Goal: Task Accomplishment & Management: Manage account settings

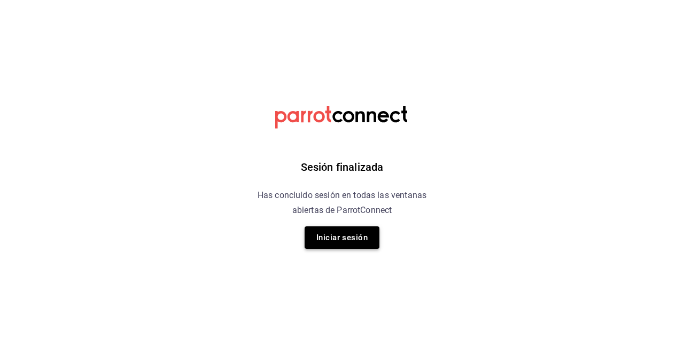
click at [342, 241] on button "Iniciar sesión" at bounding box center [342, 238] width 75 height 22
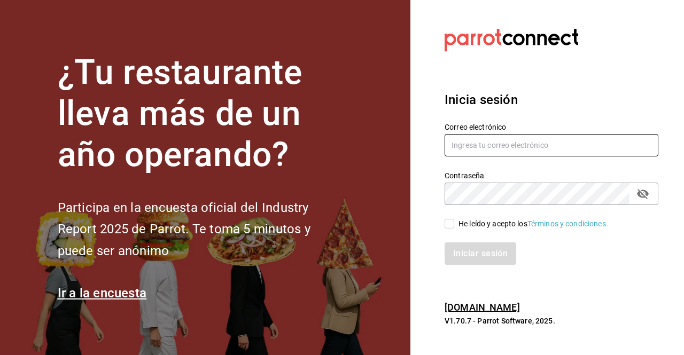
click at [483, 142] on input "text" at bounding box center [552, 145] width 214 height 22
type input "R"
type input "rossoparvada@gmail.com"
drag, startPoint x: 451, startPoint y: 221, endPoint x: 471, endPoint y: 255, distance: 39.5
click at [471, 255] on div "Correo electrónico rossoparvada@gmail.com Contraseña Contraseña He leído y acep…" at bounding box center [545, 187] width 227 height 155
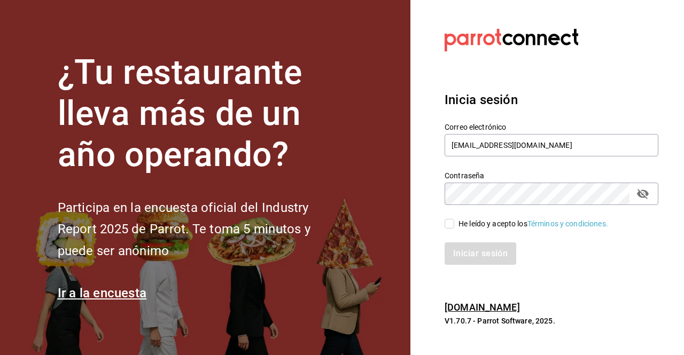
click at [451, 226] on input "He leído y acepto los Términos y condiciones." at bounding box center [450, 224] width 10 height 10
checkbox input "true"
click at [473, 248] on button "Iniciar sesión" at bounding box center [481, 254] width 73 height 22
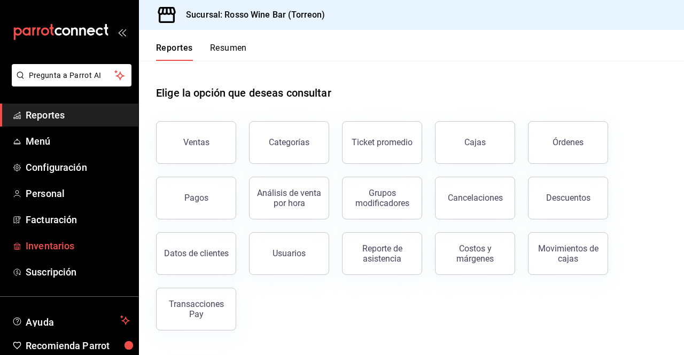
click at [71, 244] on span "Inventarios" at bounding box center [78, 246] width 104 height 14
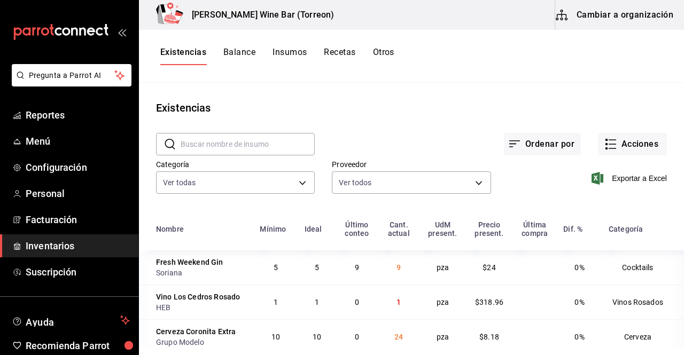
click at [256, 141] on input "text" at bounding box center [248, 144] width 134 height 21
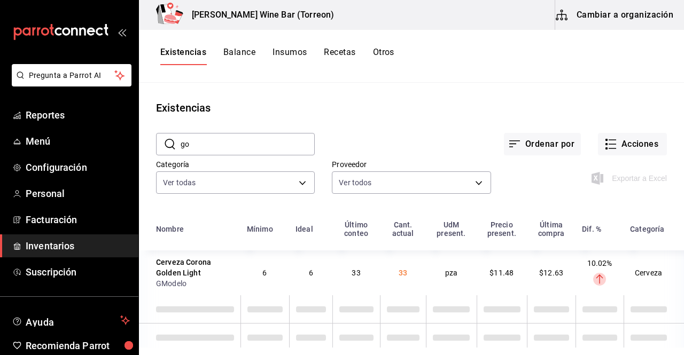
type input "g"
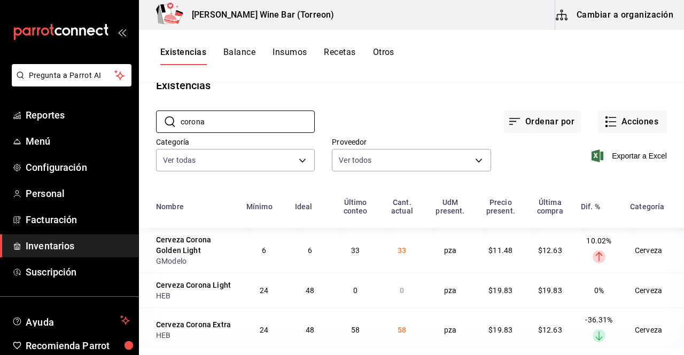
scroll to position [22, 0]
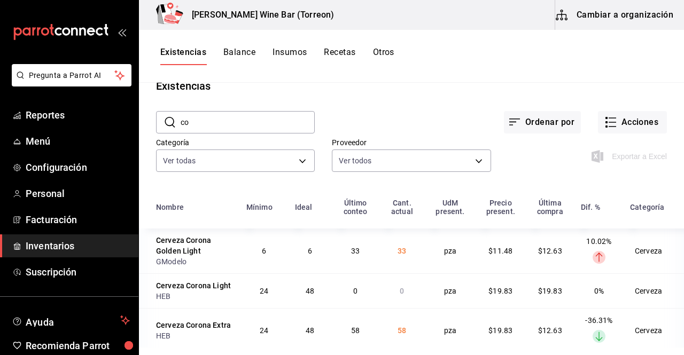
type input "c"
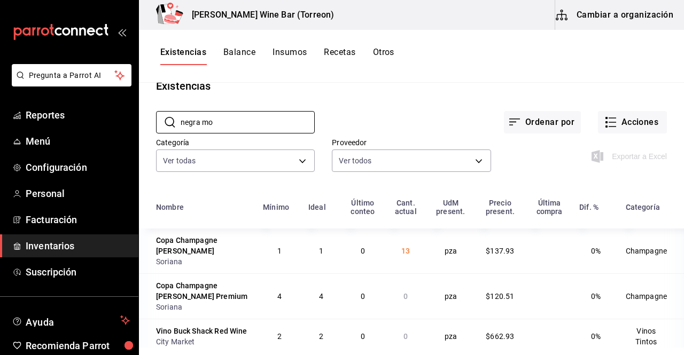
scroll to position [0, 0]
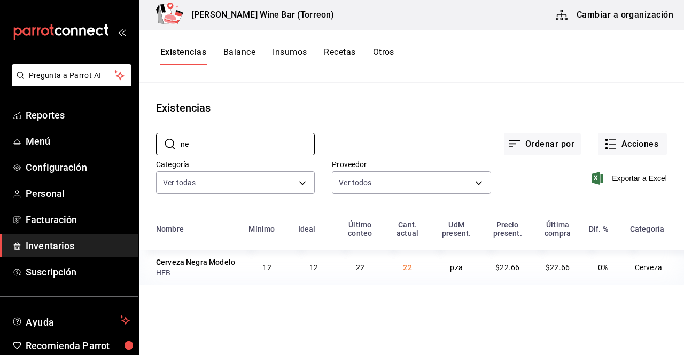
type input "n"
type input "miche"
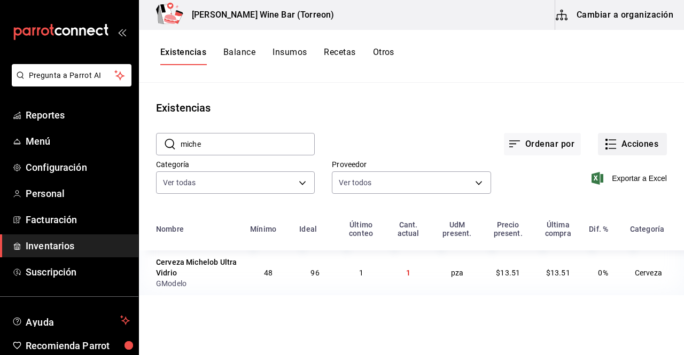
click at [624, 149] on button "Acciones" at bounding box center [632, 144] width 69 height 22
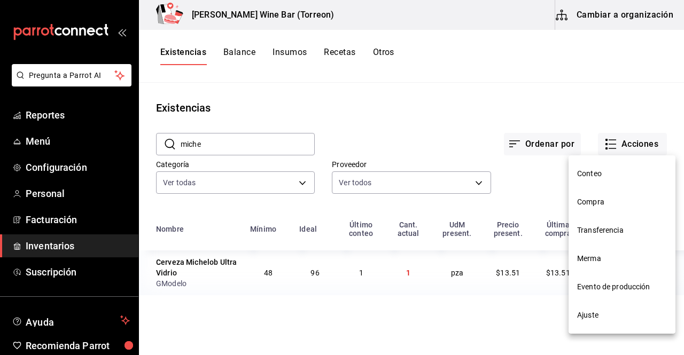
click at [605, 310] on span "Ajuste" at bounding box center [622, 315] width 90 height 11
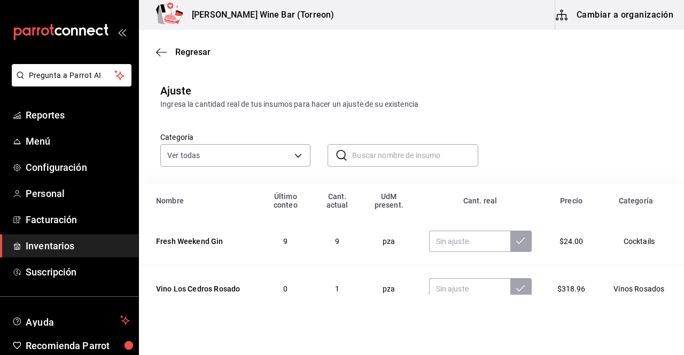
click at [370, 161] on input "text" at bounding box center [415, 155] width 126 height 21
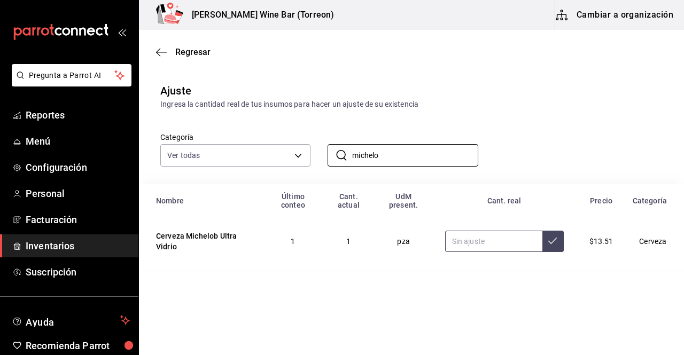
type input "michelo"
click at [465, 246] on input "text" at bounding box center [493, 241] width 97 height 21
type input "102.00"
click at [558, 243] on button at bounding box center [552, 241] width 21 height 21
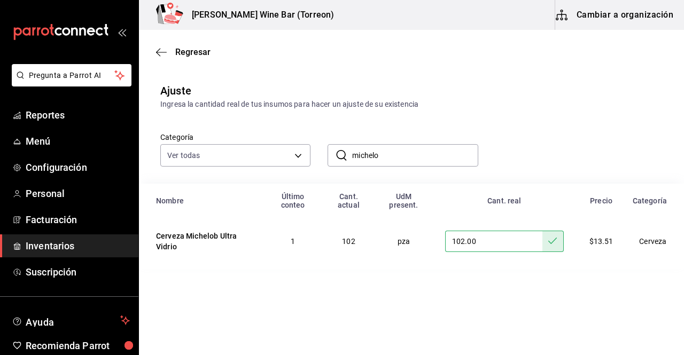
click at [428, 154] on input "michelo" at bounding box center [415, 155] width 126 height 21
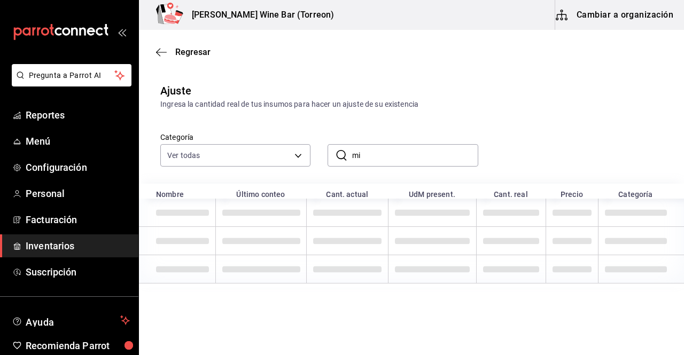
type input "m"
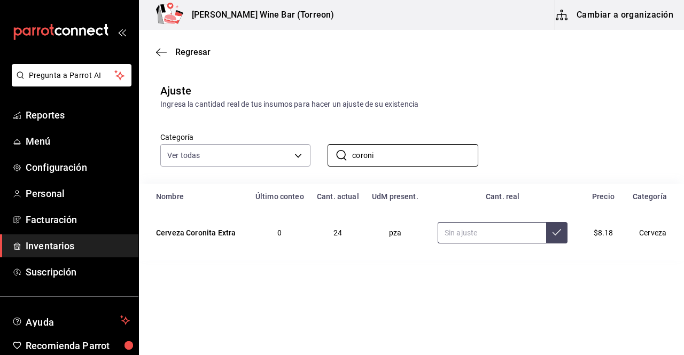
type input "coroni"
click at [526, 233] on input "text" at bounding box center [492, 232] width 109 height 21
type input "66.00"
click at [555, 236] on icon at bounding box center [556, 232] width 9 height 9
click at [425, 160] on input "coroni" at bounding box center [415, 155] width 126 height 21
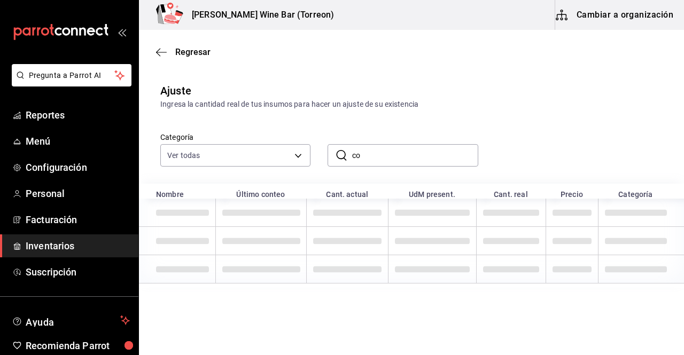
type input "c"
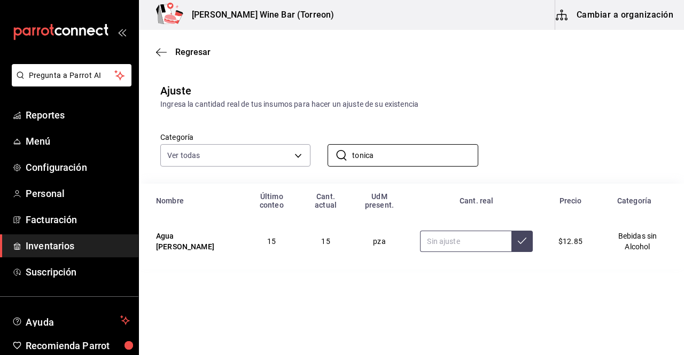
type input "tonica"
click at [444, 248] on input "text" at bounding box center [465, 241] width 91 height 21
type input "8.00"
click at [520, 249] on button at bounding box center [521, 241] width 21 height 21
click at [418, 163] on input "tonica" at bounding box center [415, 155] width 126 height 21
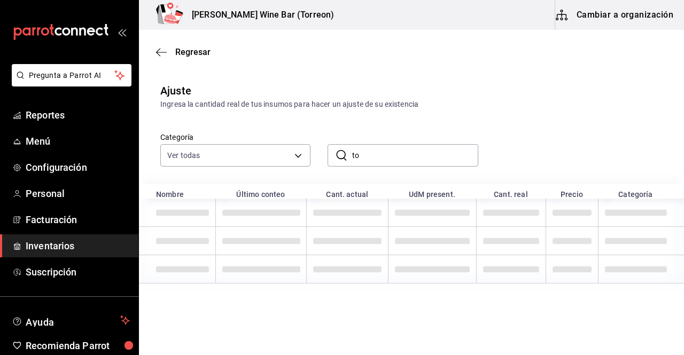
type input "t"
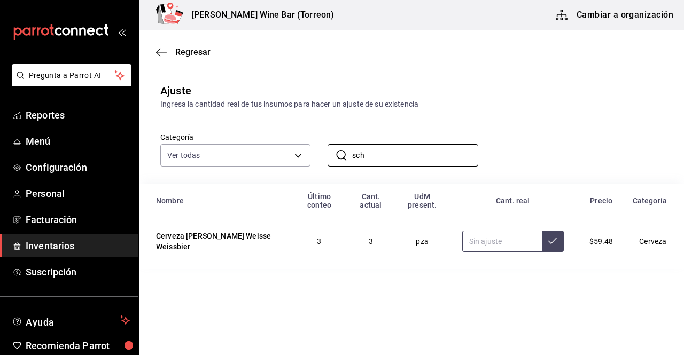
type input "sch"
click at [503, 246] on input "text" at bounding box center [502, 241] width 80 height 21
type input "4.00"
click at [551, 245] on icon at bounding box center [552, 241] width 9 height 9
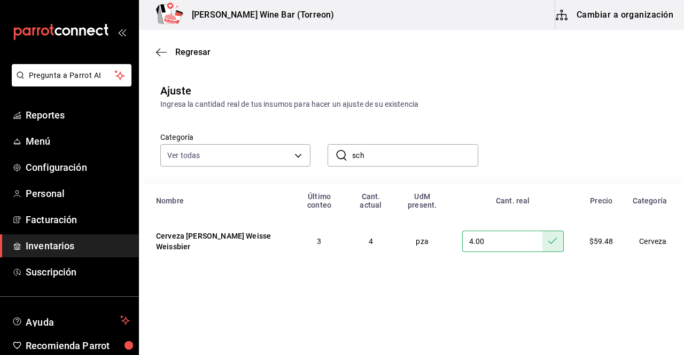
drag, startPoint x: 381, startPoint y: 154, endPoint x: 345, endPoint y: 147, distance: 37.1
click at [345, 147] on div "​ sch ​" at bounding box center [403, 155] width 150 height 22
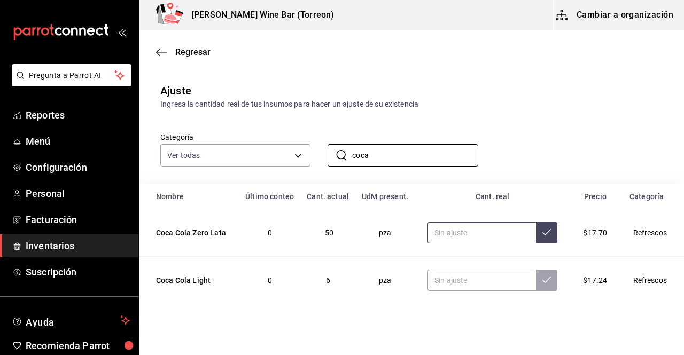
type input "coca"
click at [451, 233] on input "text" at bounding box center [481, 232] width 108 height 21
type input "28.00"
drag, startPoint x: 528, startPoint y: 231, endPoint x: 539, endPoint y: 235, distance: 11.7
click at [539, 235] on button at bounding box center [546, 232] width 21 height 21
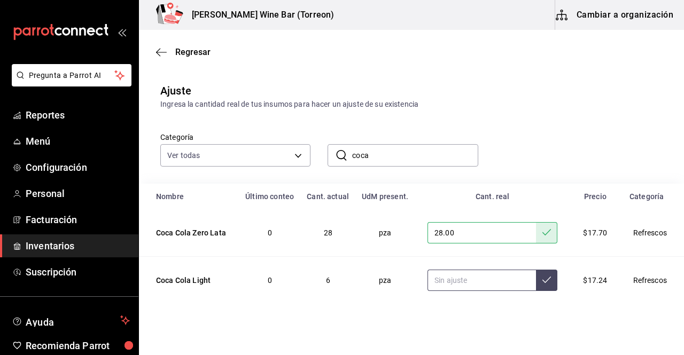
click at [459, 281] on input "text" at bounding box center [481, 280] width 108 height 21
type input "29.00"
click at [543, 287] on button at bounding box center [546, 280] width 21 height 21
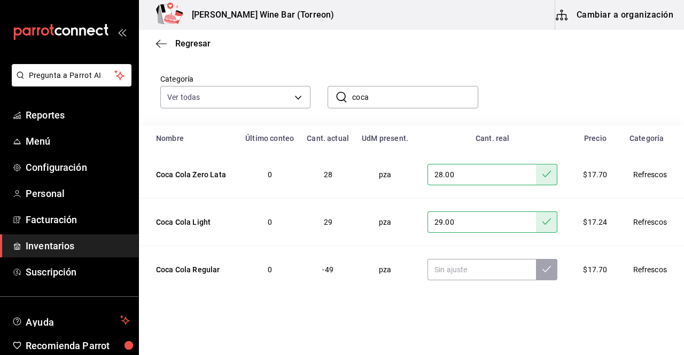
scroll to position [61, 0]
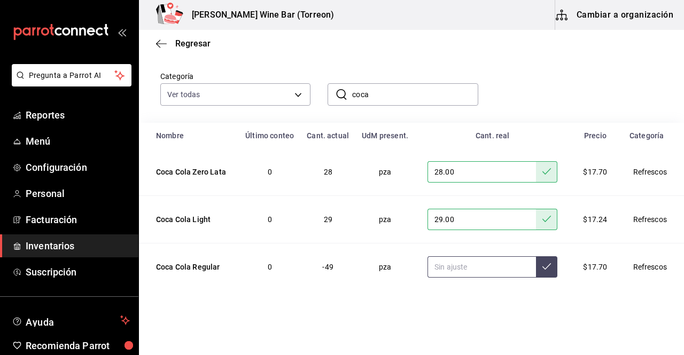
click at [480, 266] on input "text" at bounding box center [481, 266] width 108 height 21
type input "15.00"
click at [542, 269] on icon at bounding box center [546, 266] width 9 height 9
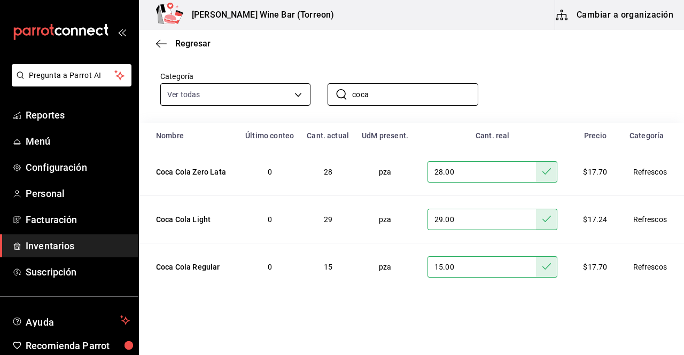
drag, startPoint x: 381, startPoint y: 93, endPoint x: 297, endPoint y: 89, distance: 85.1
click at [297, 89] on div "Categoría Ver todas 1e17936b-c63a-4d9a-8b85-a7ae8d171a48,fdc513a9-9218-4b97-84c…" at bounding box center [394, 77] width 502 height 57
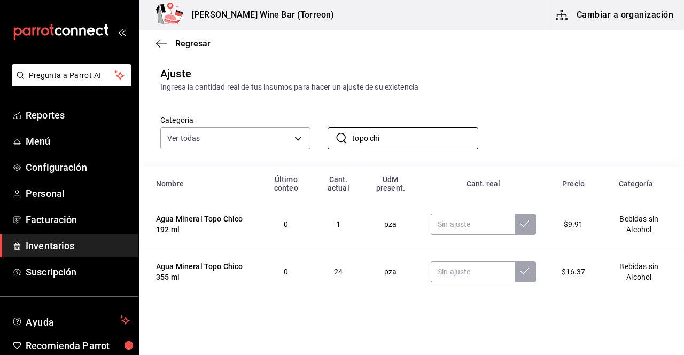
scroll to position [23, 0]
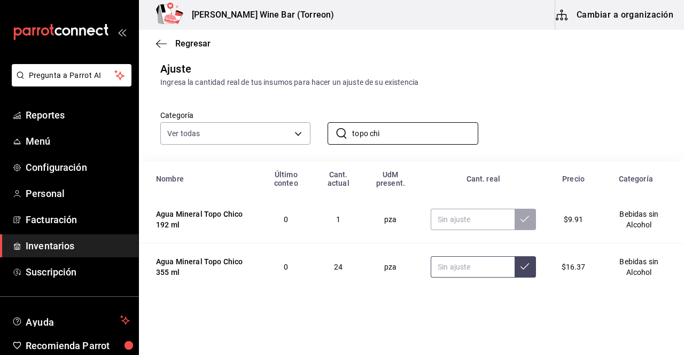
type input "topo chi"
click at [451, 268] on input "text" at bounding box center [473, 266] width 84 height 21
type input "70.00"
click at [520, 268] on icon at bounding box center [524, 266] width 9 height 6
drag, startPoint x: 425, startPoint y: 138, endPoint x: 310, endPoint y: 128, distance: 114.7
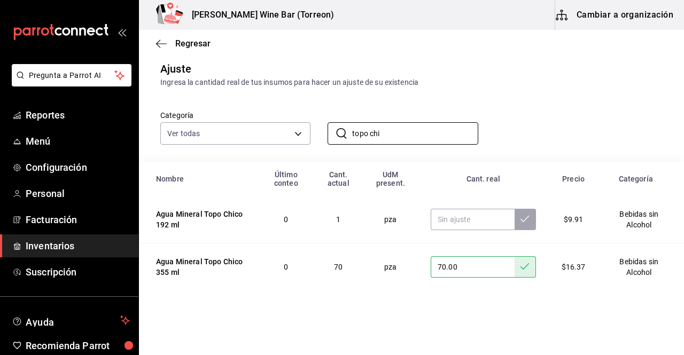
click at [310, 128] on div "​ topo chi ​" at bounding box center [393, 125] width 167 height 40
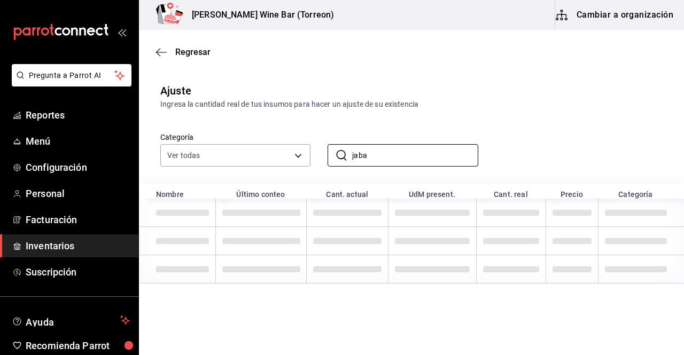
scroll to position [0, 0]
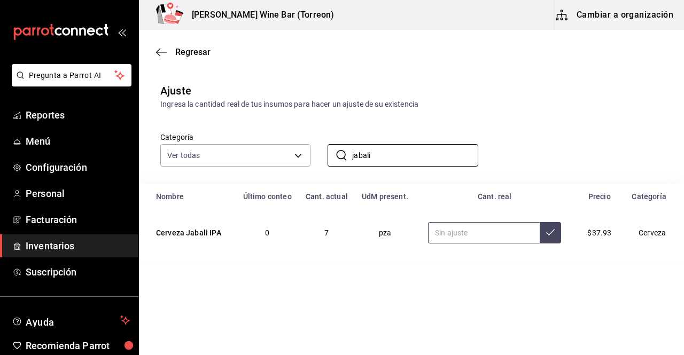
type input "jabali"
click at [490, 231] on input "text" at bounding box center [484, 232] width 112 height 21
type input "1.00"
drag, startPoint x: 390, startPoint y: 149, endPoint x: 320, endPoint y: 143, distance: 70.2
click at [320, 143] on div "​ jabali ​" at bounding box center [393, 147] width 167 height 40
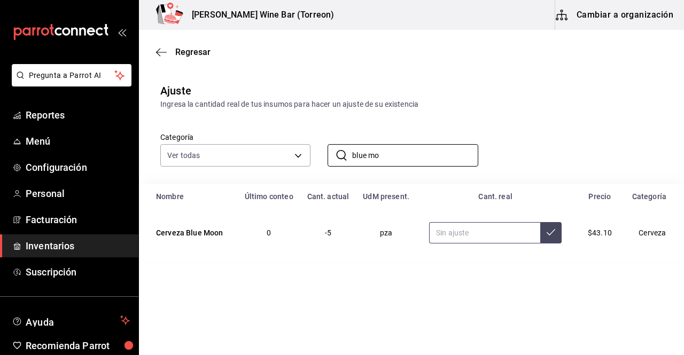
type input "blue mo"
click at [463, 235] on input "text" at bounding box center [484, 232] width 111 height 21
type input "7.00"
click at [553, 237] on button at bounding box center [550, 232] width 21 height 21
drag, startPoint x: 426, startPoint y: 155, endPoint x: 324, endPoint y: 156, distance: 102.1
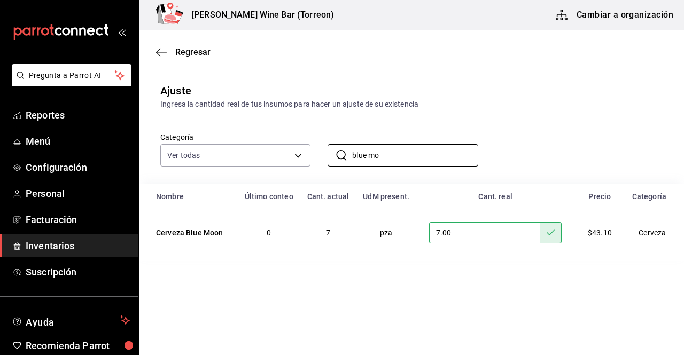
click at [324, 156] on div "​ blue mo ​" at bounding box center [393, 147] width 167 height 40
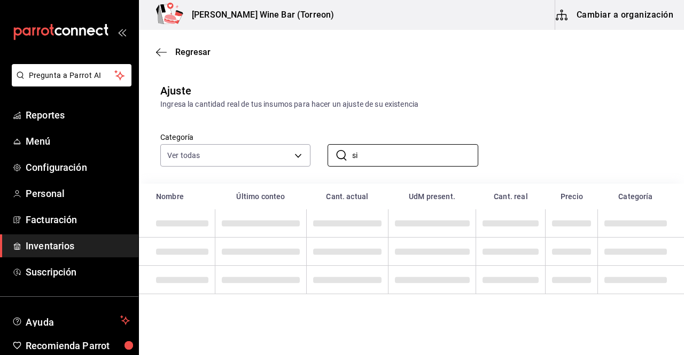
type input "s"
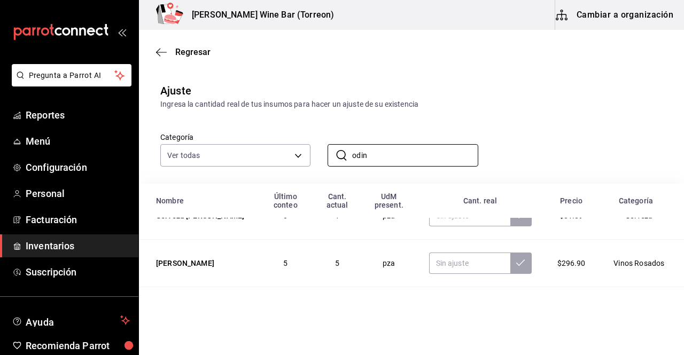
scroll to position [217, 0]
drag, startPoint x: 373, startPoint y: 156, endPoint x: 316, endPoint y: 166, distance: 58.0
click at [316, 166] on div "​ odin ​" at bounding box center [393, 147] width 167 height 40
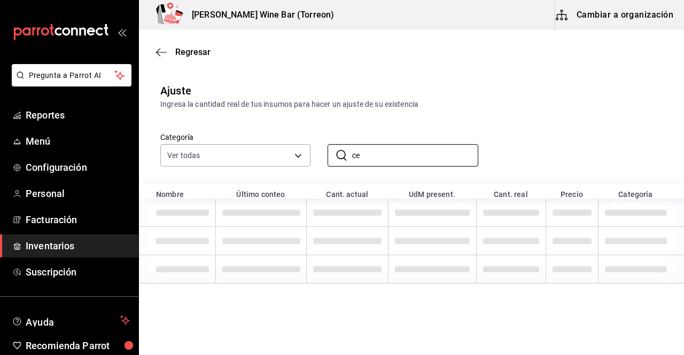
type input "c"
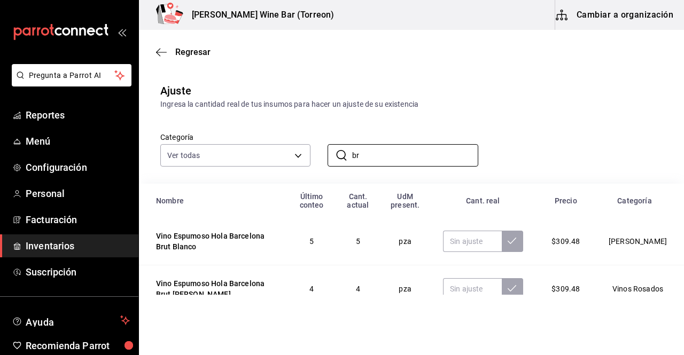
type input "b"
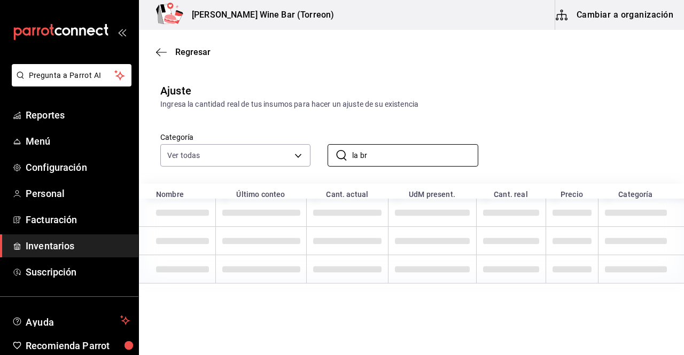
scroll to position [0, 0]
type input "l"
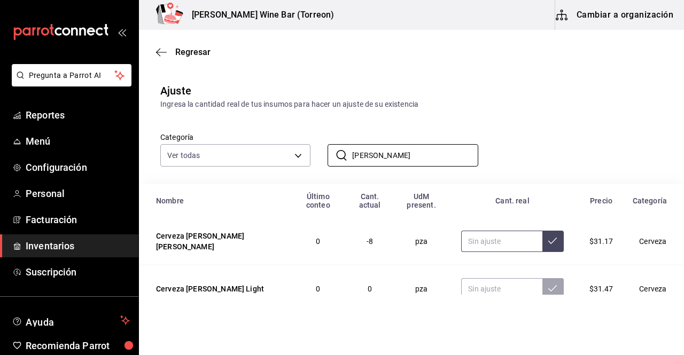
type input "[PERSON_NAME]"
click at [486, 231] on input "text" at bounding box center [501, 241] width 81 height 21
type input "9.00"
click at [549, 235] on button at bounding box center [552, 241] width 21 height 21
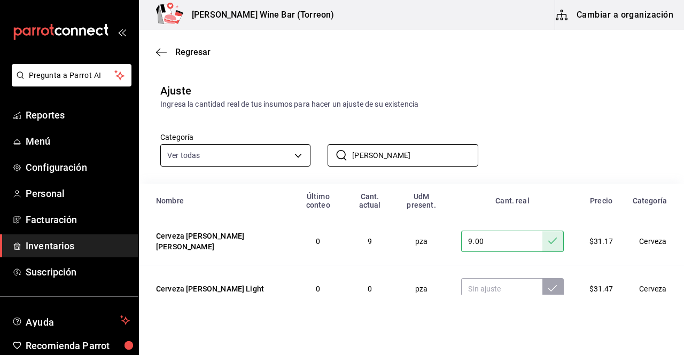
drag, startPoint x: 407, startPoint y: 156, endPoint x: 305, endPoint y: 157, distance: 102.6
click at [305, 157] on div "Categoría Ver todas 1e17936b-c63a-4d9a-8b85-a7ae8d171a48,fdc513a9-9218-4b97-84c…" at bounding box center [394, 138] width 502 height 57
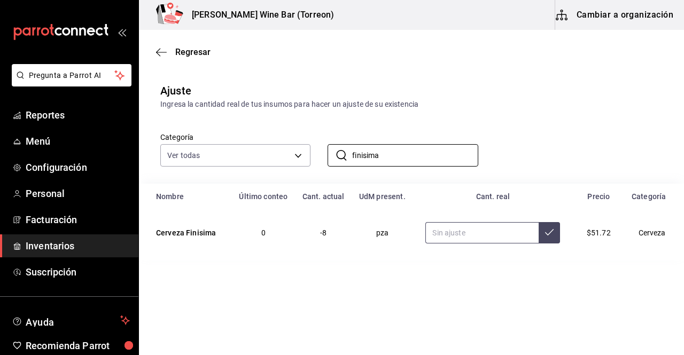
type input "finisima"
click at [477, 227] on input "text" at bounding box center [481, 232] width 113 height 21
type input "4.00"
click at [555, 235] on button at bounding box center [549, 232] width 21 height 21
drag, startPoint x: 406, startPoint y: 159, endPoint x: 322, endPoint y: 153, distance: 84.6
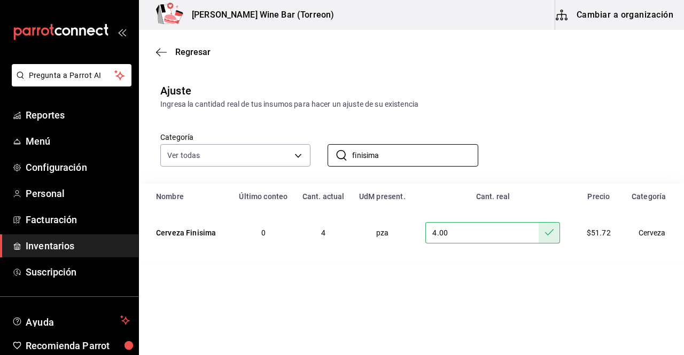
click at [322, 153] on div "​ finisima ​" at bounding box center [393, 147] width 167 height 40
type input "bambi"
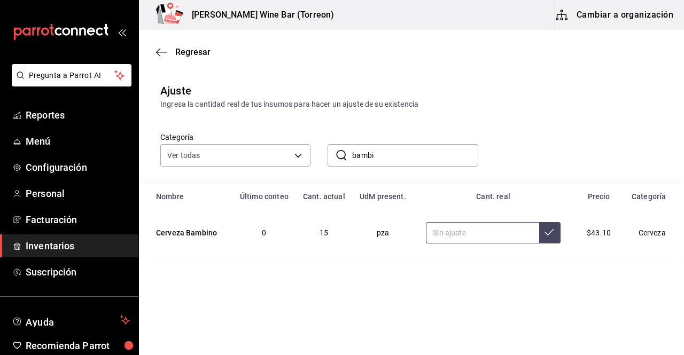
click at [450, 231] on input "text" at bounding box center [482, 232] width 113 height 21
type input "14.00"
click at [551, 231] on icon at bounding box center [549, 232] width 9 height 6
drag, startPoint x: 434, startPoint y: 160, endPoint x: 331, endPoint y: 170, distance: 104.1
click at [331, 170] on div "Categoría Ver todas 1e17936b-c63a-4d9a-8b85-a7ae8d171a48,fdc513a9-9218-4b97-84c…" at bounding box center [411, 147] width 545 height 74
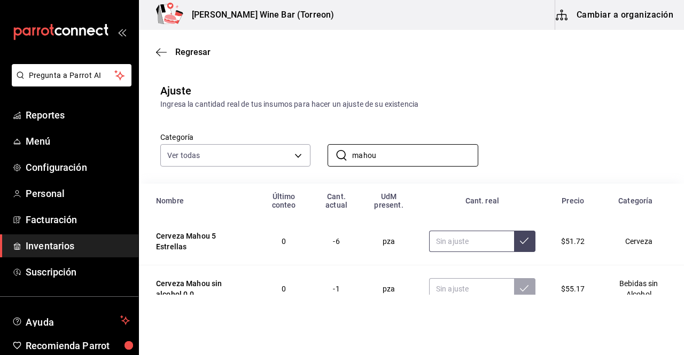
type input "mahou"
click at [473, 246] on input "text" at bounding box center [471, 241] width 85 height 21
type input "6.00"
click at [520, 246] on button at bounding box center [524, 241] width 21 height 21
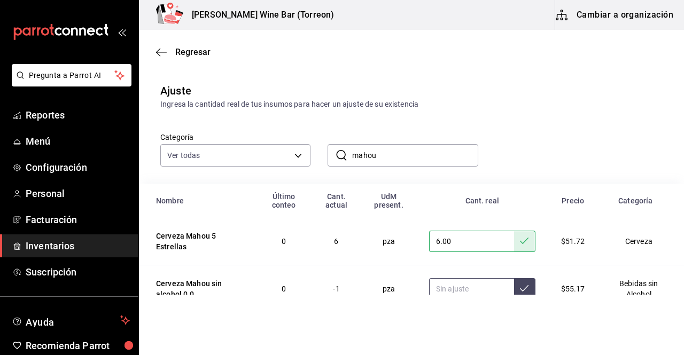
click at [466, 282] on input "text" at bounding box center [471, 288] width 85 height 21
type input "0.00"
click at [520, 293] on icon at bounding box center [524, 288] width 9 height 9
drag, startPoint x: 398, startPoint y: 163, endPoint x: 321, endPoint y: 145, distance: 78.9
click at [321, 145] on div "​ mahou ​" at bounding box center [393, 147] width 167 height 40
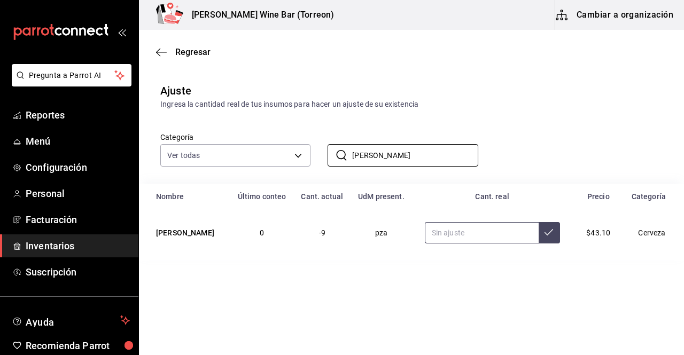
type input "[PERSON_NAME]"
click at [441, 230] on input "text" at bounding box center [482, 232] width 114 height 21
type input "4.00"
click at [544, 234] on icon at bounding box center [548, 232] width 9 height 9
drag, startPoint x: 388, startPoint y: 148, endPoint x: 318, endPoint y: 160, distance: 70.5
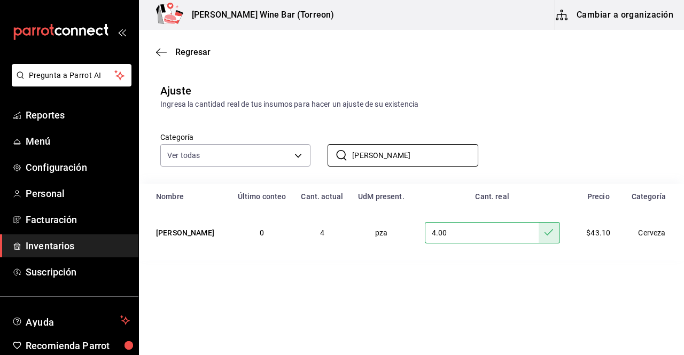
click at [318, 160] on div "​ [PERSON_NAME] ​" at bounding box center [393, 147] width 167 height 40
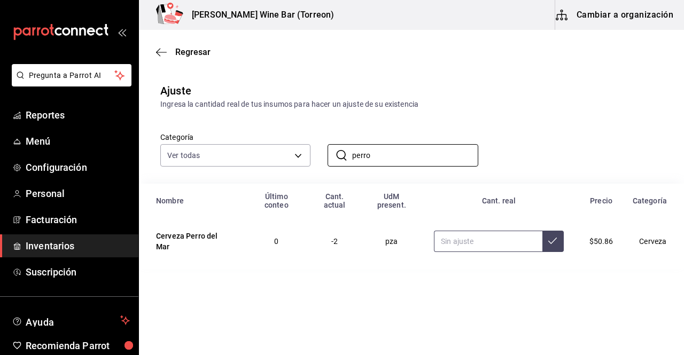
type input "perro"
click at [466, 231] on input "text" at bounding box center [488, 241] width 108 height 21
type input "7.00"
click at [554, 237] on icon at bounding box center [552, 241] width 9 height 9
drag, startPoint x: 407, startPoint y: 155, endPoint x: 321, endPoint y: 151, distance: 85.6
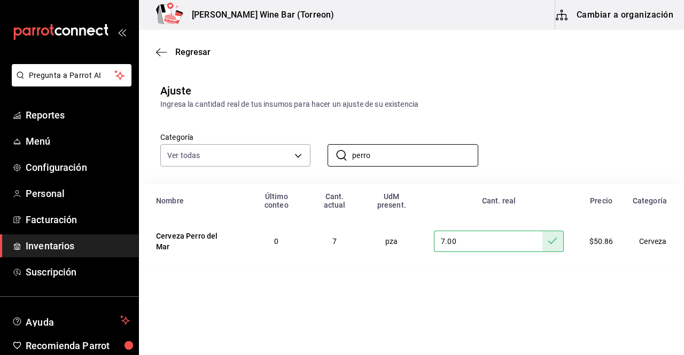
click at [321, 151] on div "​ perro ​" at bounding box center [393, 147] width 167 height 40
type input "s"
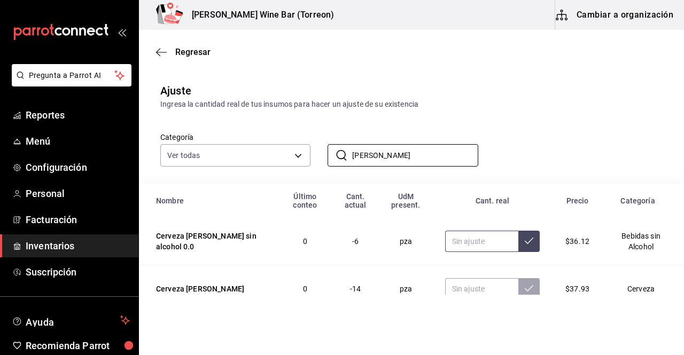
type input "[PERSON_NAME]"
click at [457, 239] on input "text" at bounding box center [481, 241] width 73 height 21
type input "5.00"
click at [525, 243] on icon at bounding box center [529, 241] width 9 height 9
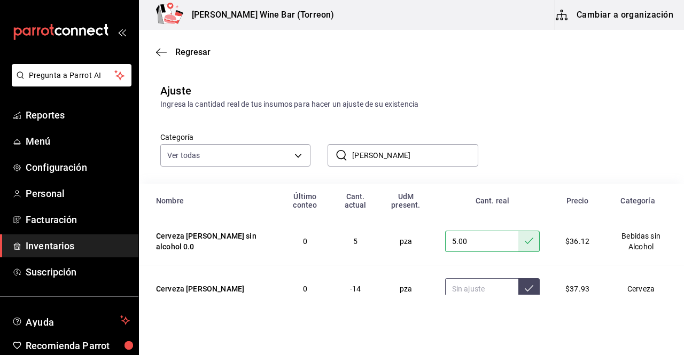
click at [467, 286] on input "text" at bounding box center [481, 288] width 73 height 21
click at [519, 283] on button at bounding box center [528, 288] width 21 height 21
click at [496, 286] on input "4.00" at bounding box center [482, 288] width 74 height 21
type input "4.00"
type input "8.00"
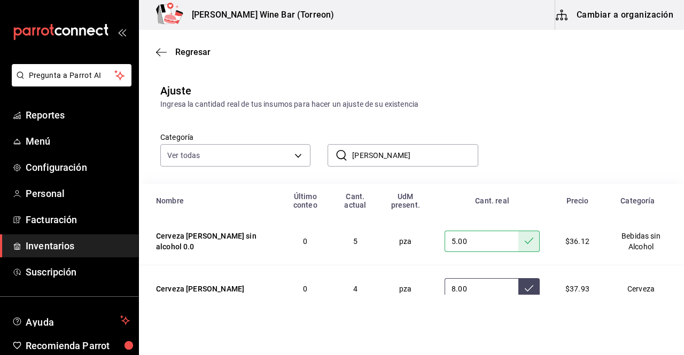
click at [525, 285] on button at bounding box center [528, 288] width 21 height 21
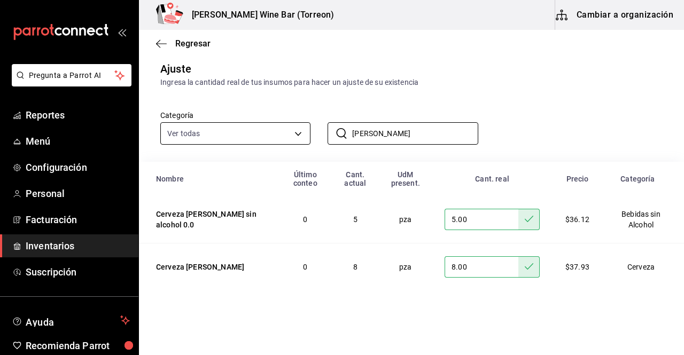
drag, startPoint x: 441, startPoint y: 137, endPoint x: 289, endPoint y: 122, distance: 152.5
click at [289, 122] on div "Categoría Ver todas 1e17936b-c63a-4d9a-8b85-a7ae8d171a48,fdc513a9-9218-4b97-84c…" at bounding box center [394, 116] width 502 height 57
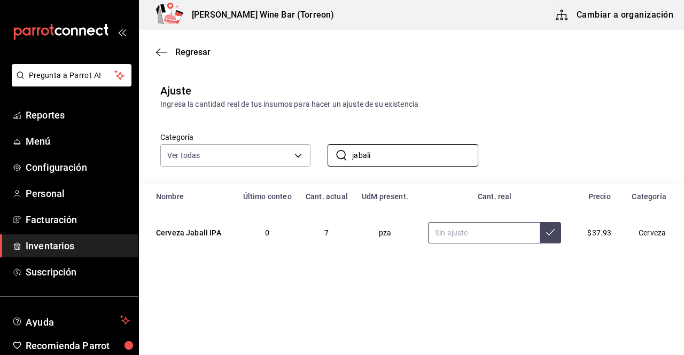
type input "jabali"
click at [476, 231] on input "text" at bounding box center [484, 232] width 112 height 21
type input "1.00"
click at [546, 234] on icon at bounding box center [550, 232] width 9 height 6
drag, startPoint x: 400, startPoint y: 159, endPoint x: 338, endPoint y: 166, distance: 61.8
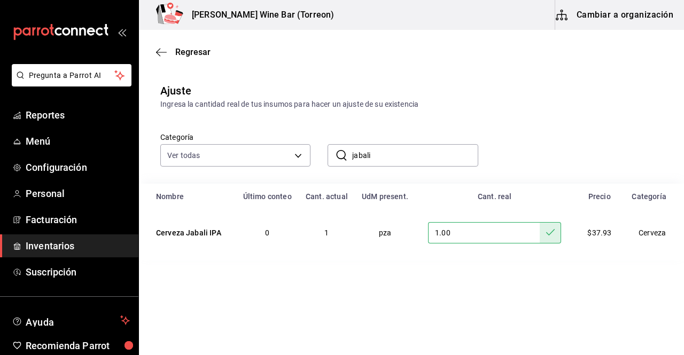
click at [338, 166] on div "​ jabali ​" at bounding box center [403, 155] width 150 height 22
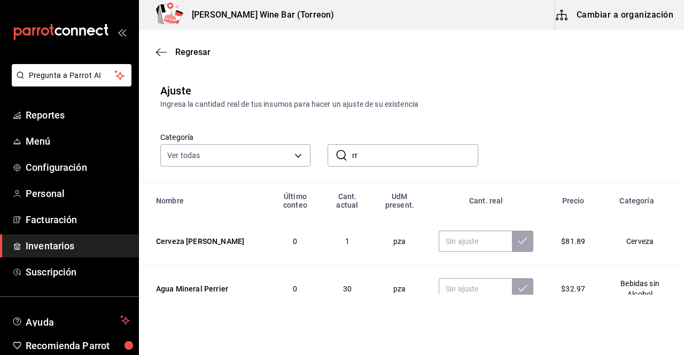
type input "r"
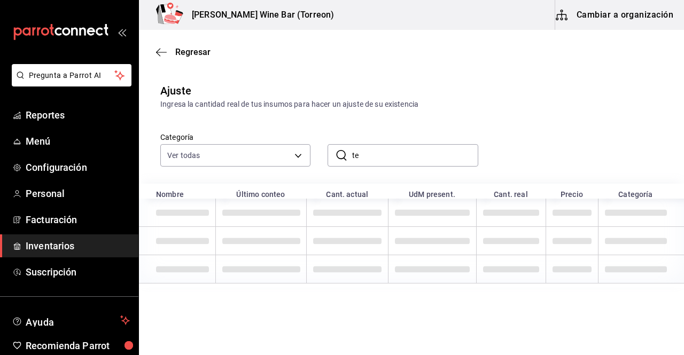
type input "t"
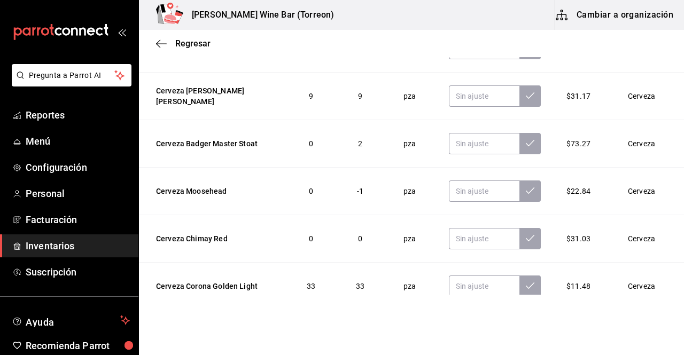
scroll to position [306, 0]
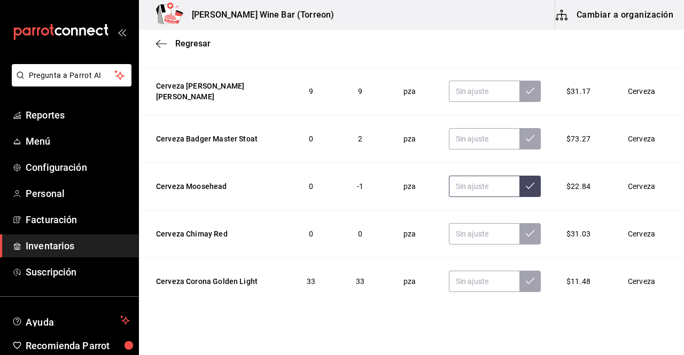
type input "cerveza"
click at [496, 185] on input "text" at bounding box center [484, 186] width 71 height 21
type input "4.00"
click at [526, 187] on icon at bounding box center [530, 186] width 9 height 9
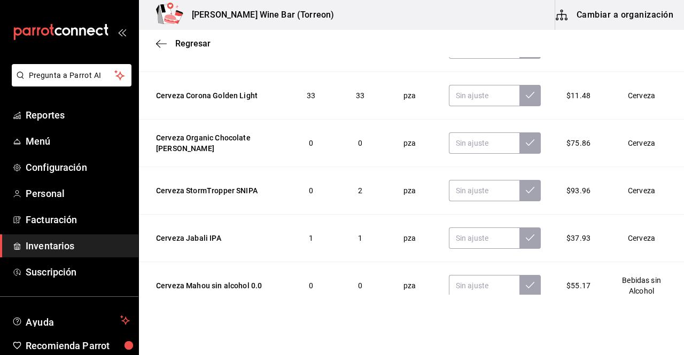
scroll to position [500, 0]
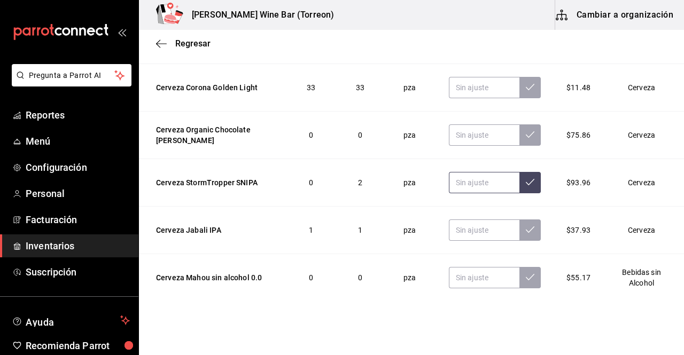
click at [473, 184] on input "text" at bounding box center [484, 182] width 71 height 21
type input "1.00"
click at [520, 186] on button at bounding box center [529, 182] width 21 height 21
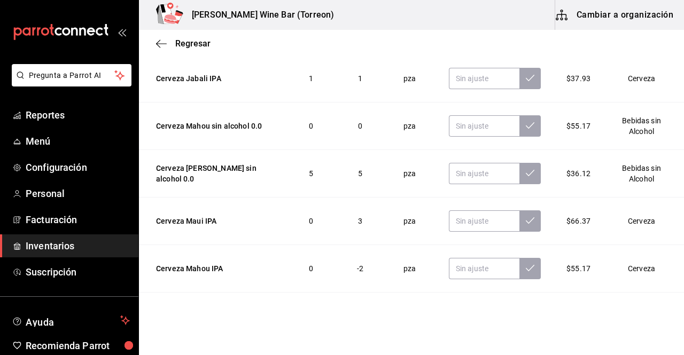
scroll to position [664, 0]
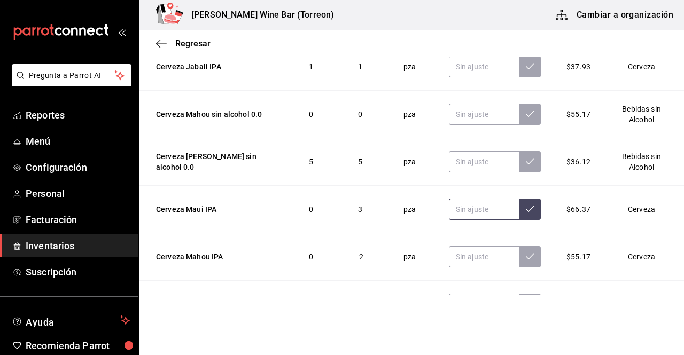
click at [459, 207] on input "text" at bounding box center [484, 209] width 71 height 21
type input "1.00"
click at [519, 215] on button at bounding box center [529, 209] width 21 height 21
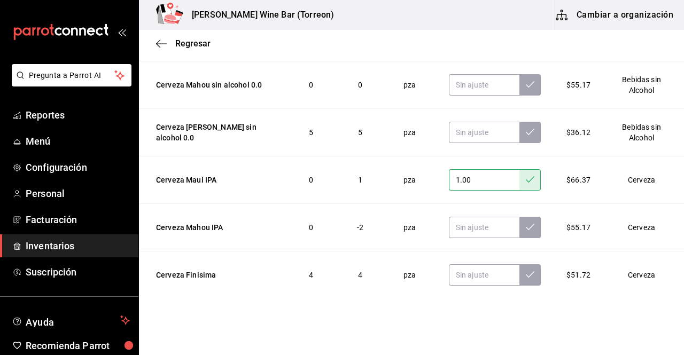
scroll to position [702, 0]
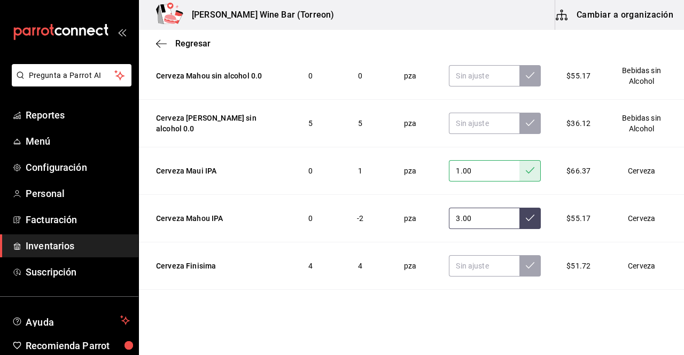
click at [494, 222] on input "3.00" at bounding box center [484, 218] width 71 height 21
type input "3.00"
click at [519, 222] on button at bounding box center [529, 218] width 21 height 21
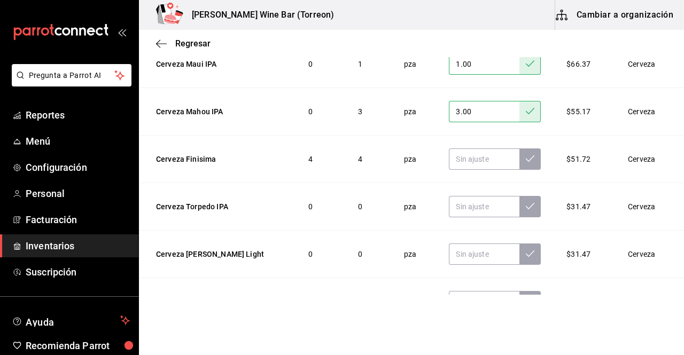
scroll to position [812, 0]
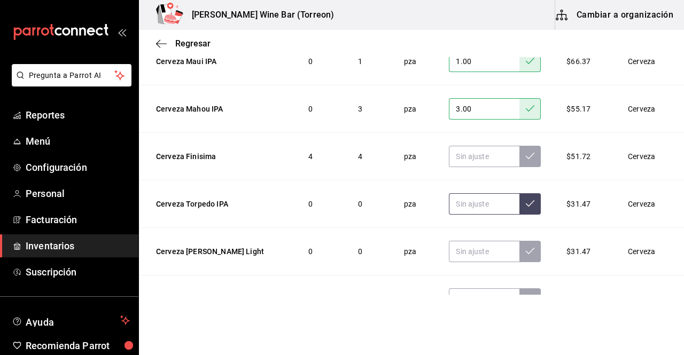
click at [475, 212] on input "text" at bounding box center [484, 203] width 71 height 21
type input "2.00"
click at [519, 208] on button at bounding box center [529, 203] width 21 height 21
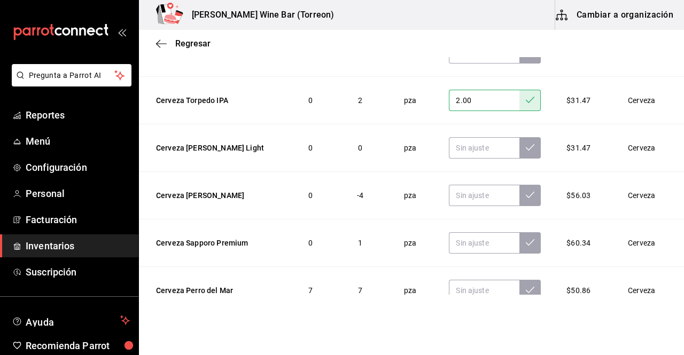
scroll to position [916, 0]
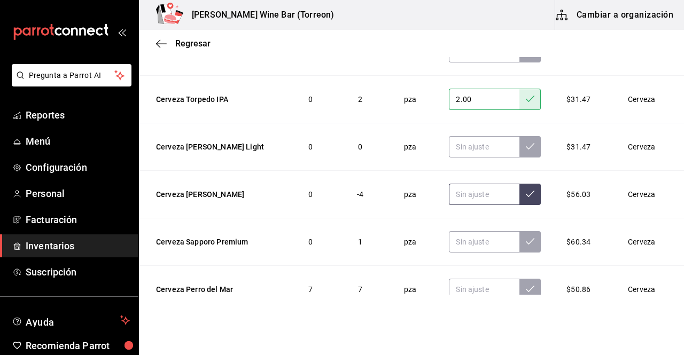
click at [481, 201] on input "text" at bounding box center [484, 194] width 71 height 21
type input "1.00"
click at [526, 198] on icon at bounding box center [530, 194] width 9 height 9
click at [480, 246] on input "text" at bounding box center [484, 241] width 71 height 21
type input "2.00"
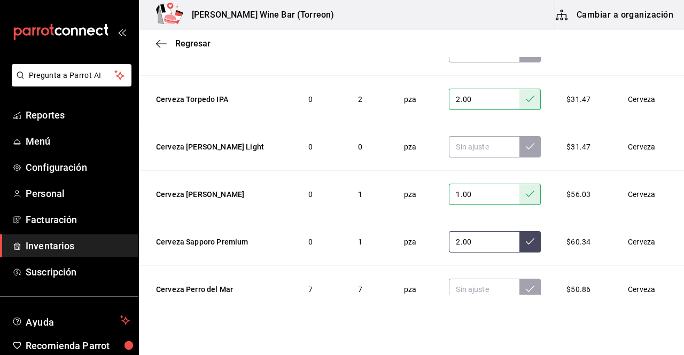
click at [521, 248] on button at bounding box center [529, 241] width 21 height 21
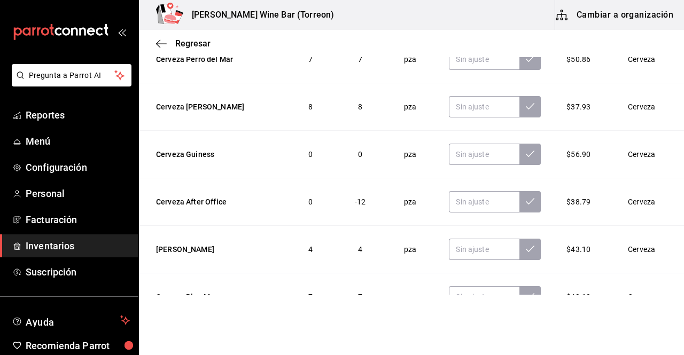
scroll to position [1154, 0]
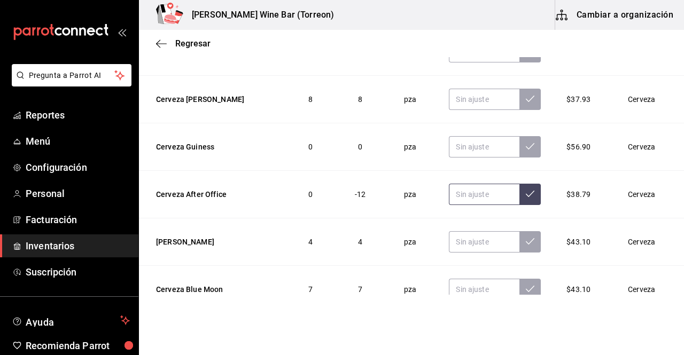
click at [483, 201] on input "text" at bounding box center [484, 194] width 71 height 21
type input "0.00"
click at [526, 193] on icon at bounding box center [530, 194] width 9 height 6
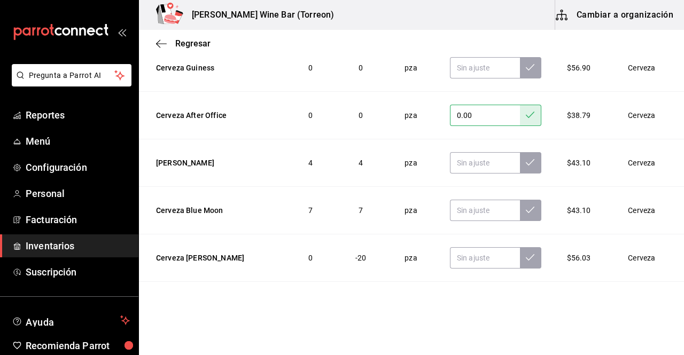
scroll to position [1235, 0]
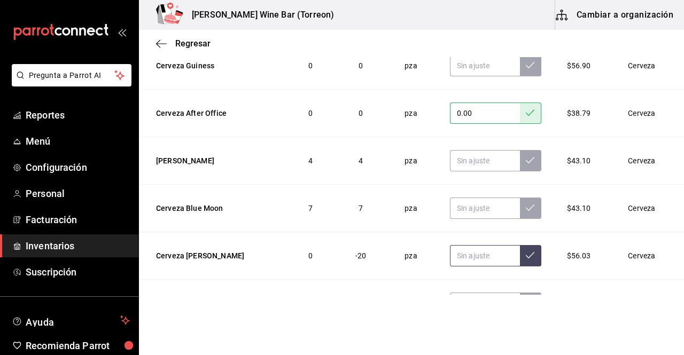
click at [483, 261] on input "text" at bounding box center [485, 255] width 70 height 21
type input "2.00"
click at [520, 260] on button at bounding box center [530, 255] width 21 height 21
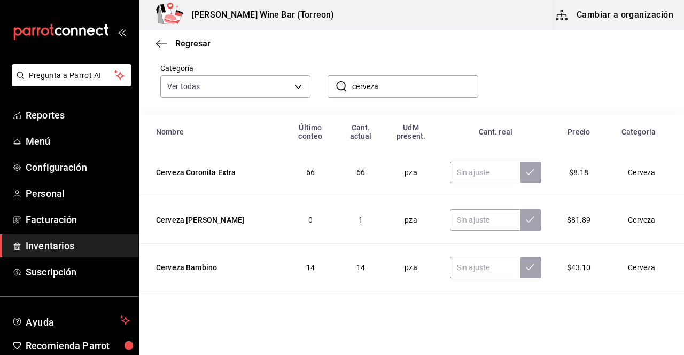
scroll to position [63, 0]
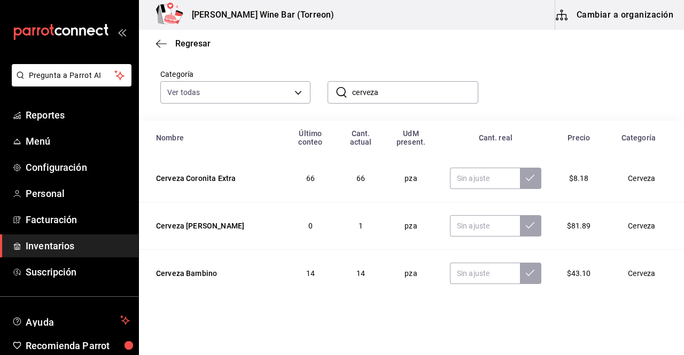
click at [417, 91] on input "cerveza" at bounding box center [415, 92] width 126 height 21
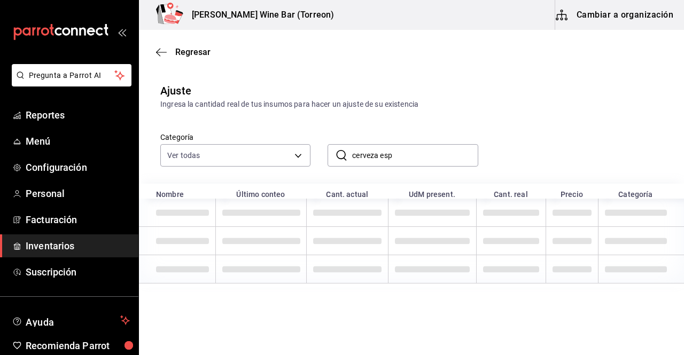
scroll to position [0, 0]
type input "c"
type input "b"
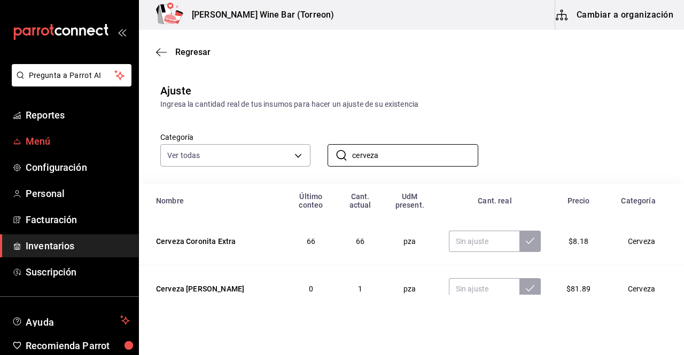
type input "cerveza"
click at [51, 142] on span "Menú" at bounding box center [78, 141] width 104 height 14
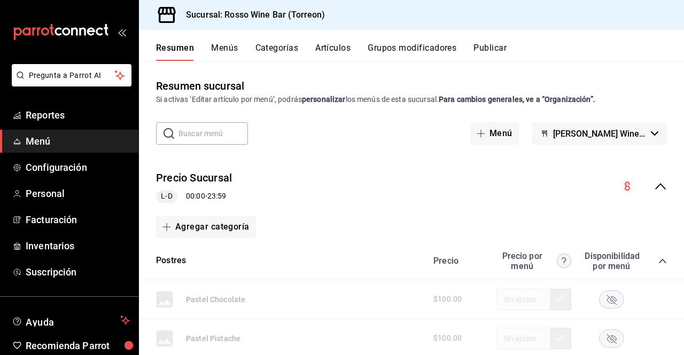
click at [335, 48] on button "Artículos" at bounding box center [332, 52] width 35 height 18
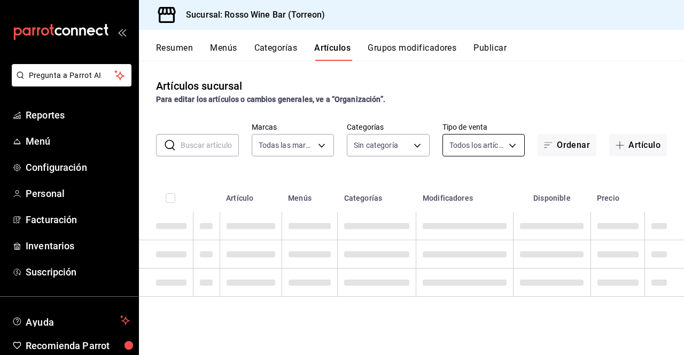
type input "c2c32ae7-1fc4-45ff-8039-656fc52e7daf"
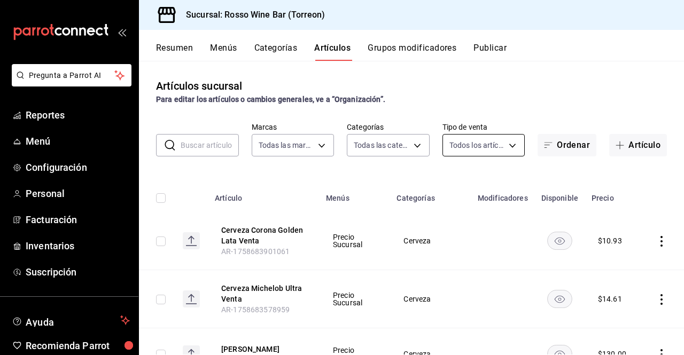
type input "aec089ee-9023-4824-b277-cb2a6ede7ce4,ef748760-2f17-404d-9e3c-0518adc53242,a400a…"
click at [224, 147] on input "text" at bounding box center [210, 145] width 58 height 21
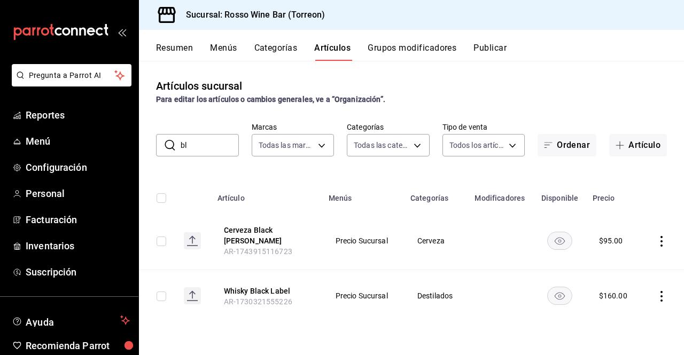
type input "b"
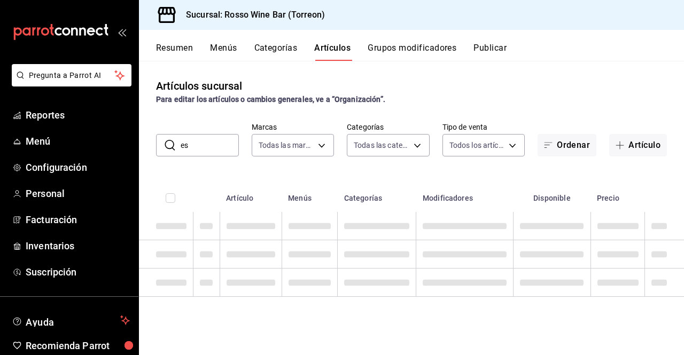
type input "e"
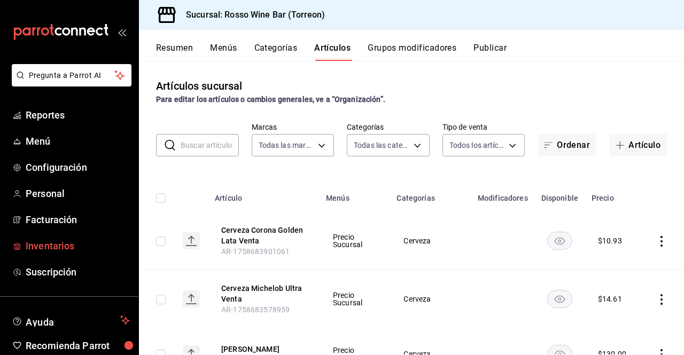
click at [76, 247] on span "Inventarios" at bounding box center [78, 246] width 104 height 14
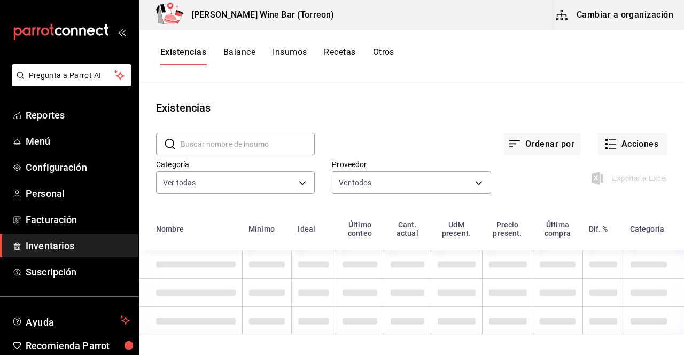
click at [218, 136] on input "text" at bounding box center [248, 144] width 134 height 21
type input "d"
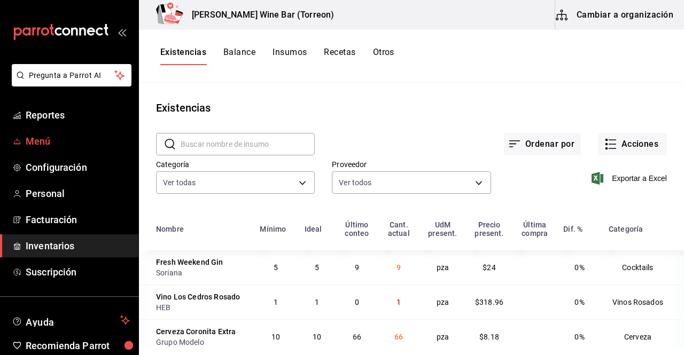
click at [54, 146] on span "Menú" at bounding box center [78, 141] width 104 height 14
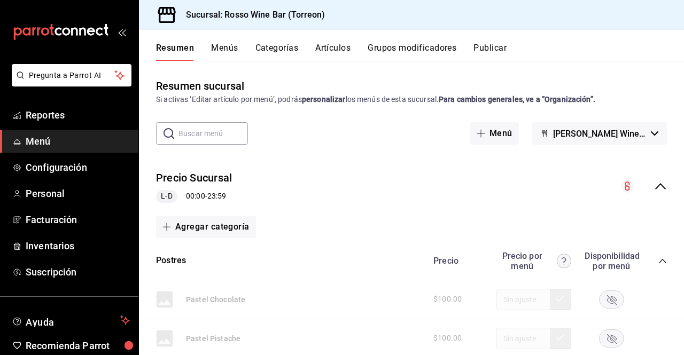
click at [323, 48] on button "Artículos" at bounding box center [332, 52] width 35 height 18
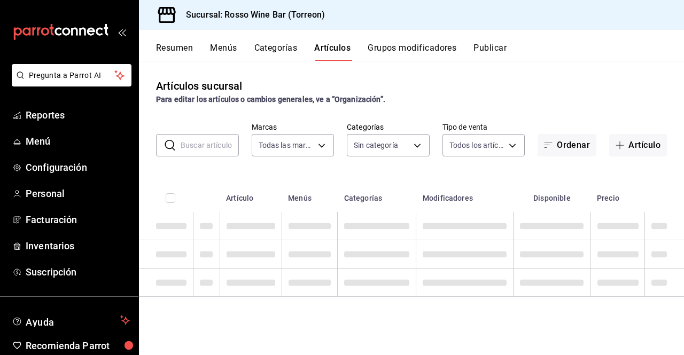
type input "c2c32ae7-1fc4-45ff-8039-656fc52e7daf"
type input "d"
click at [227, 152] on input "d" at bounding box center [210, 145] width 58 height 21
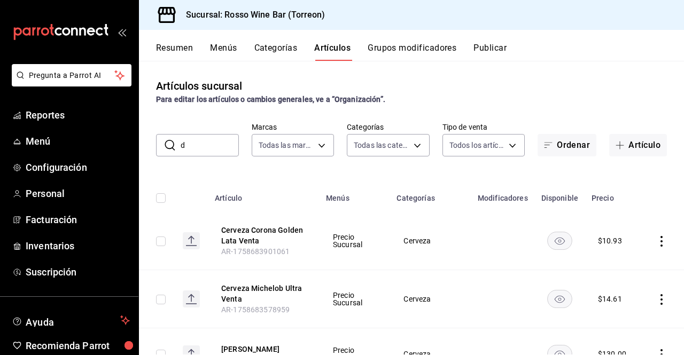
type input "aec089ee-9023-4824-b277-cb2a6ede7ce4,ef748760-2f17-404d-9e3c-0518adc53242,a400a…"
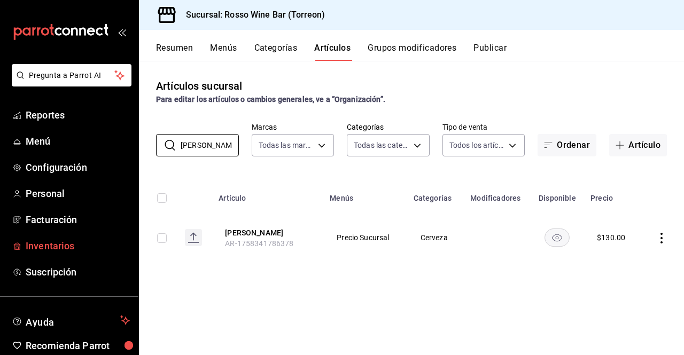
type input "[PERSON_NAME]"
click at [66, 242] on span "Inventarios" at bounding box center [78, 246] width 104 height 14
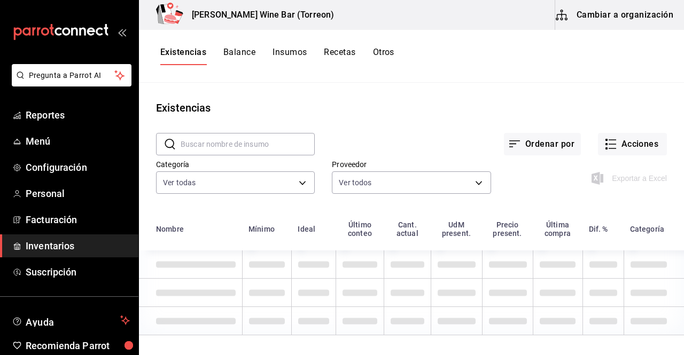
click at [625, 17] on button "Cambiar a organización" at bounding box center [615, 15] width 120 height 30
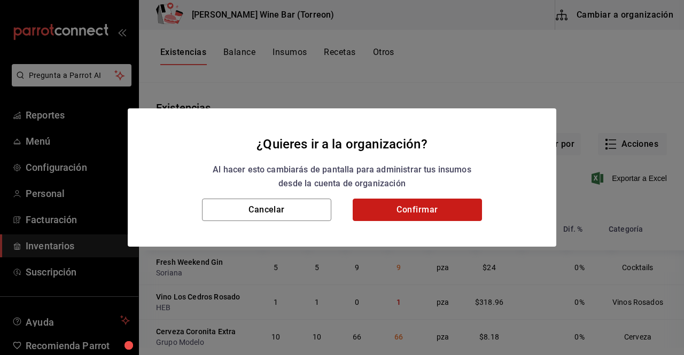
click at [387, 206] on button "Confirmar" at bounding box center [417, 210] width 129 height 22
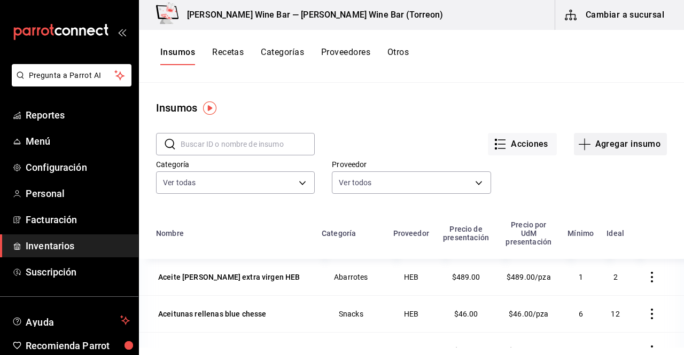
click at [588, 143] on button "Agregar insumo" at bounding box center [620, 144] width 93 height 22
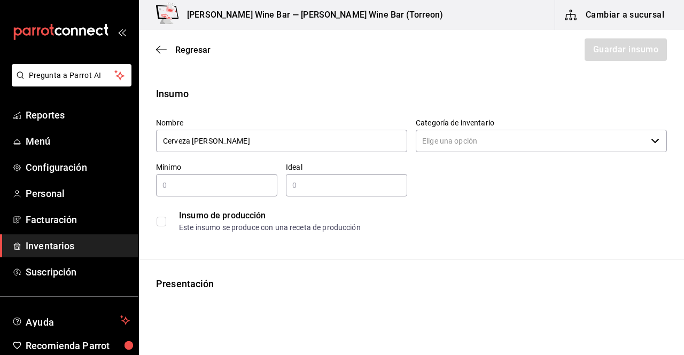
type input "Cerveza [PERSON_NAME]"
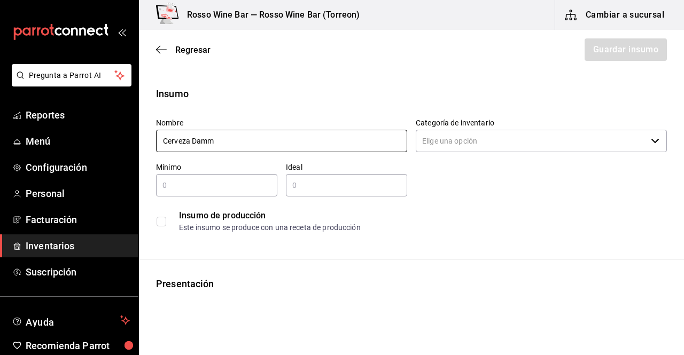
click at [193, 144] on input "Cerveza Damm" at bounding box center [281, 141] width 251 height 22
type input "Cerveza [PERSON_NAME]"
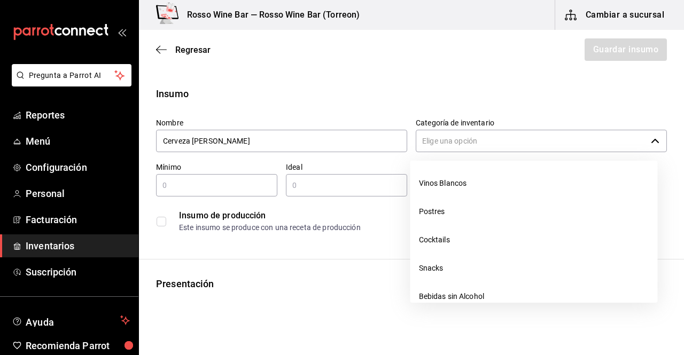
click at [461, 134] on input "Categoría de inventario" at bounding box center [531, 141] width 231 height 22
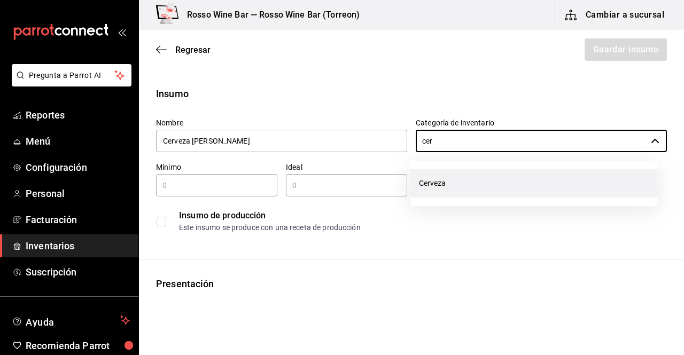
click at [462, 191] on li "Cerveza" at bounding box center [533, 183] width 247 height 28
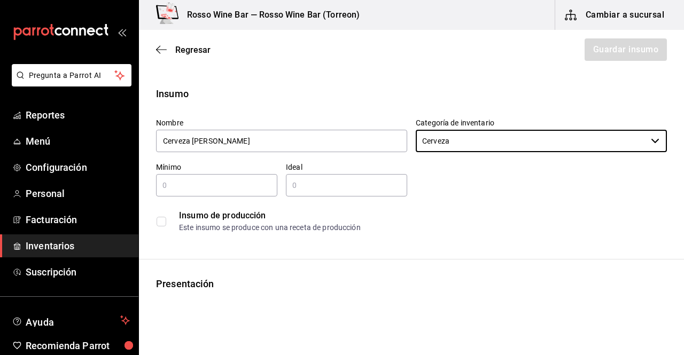
type input "Cerveza"
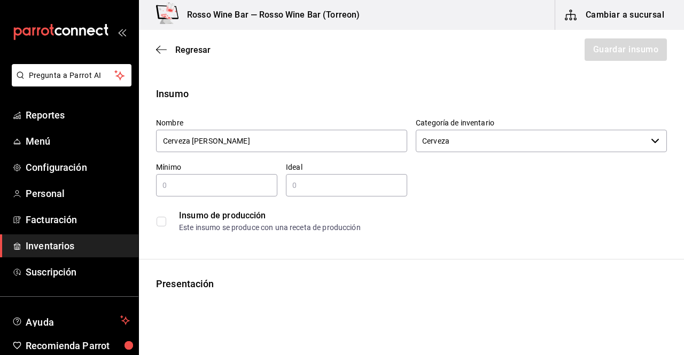
click at [224, 183] on input "text" at bounding box center [216, 185] width 121 height 13
type input "3"
click at [328, 177] on div "​" at bounding box center [346, 185] width 121 height 22
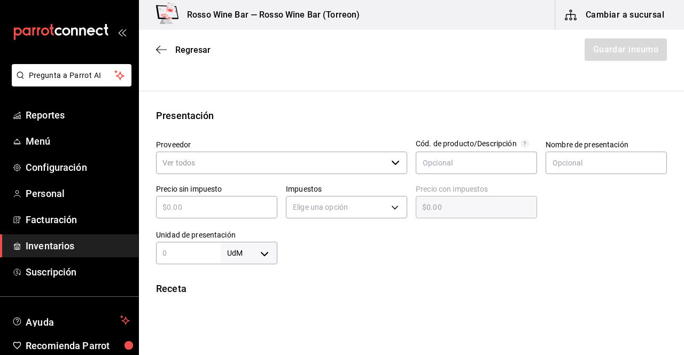
scroll to position [179, 0]
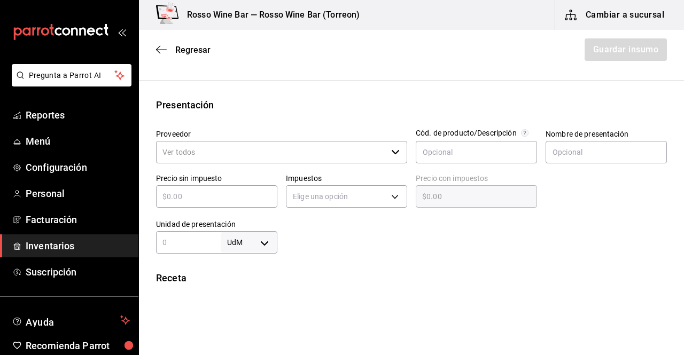
type input "3"
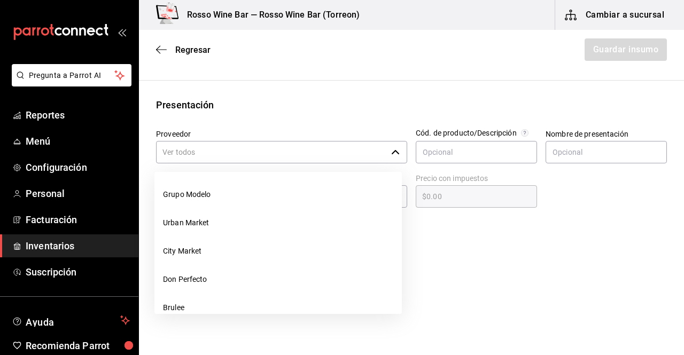
click at [341, 156] on input "Proveedor" at bounding box center [271, 152] width 231 height 22
type input "a"
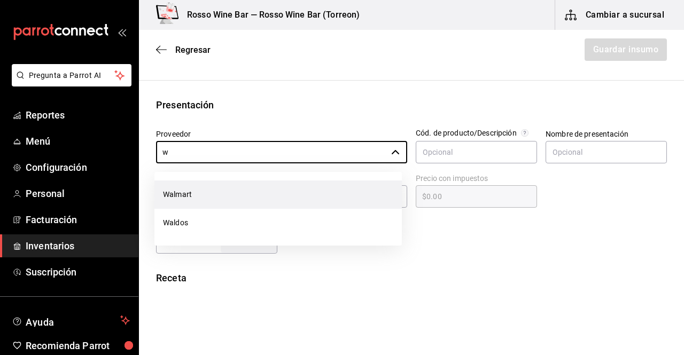
click at [209, 187] on li "Walmart" at bounding box center [277, 195] width 247 height 28
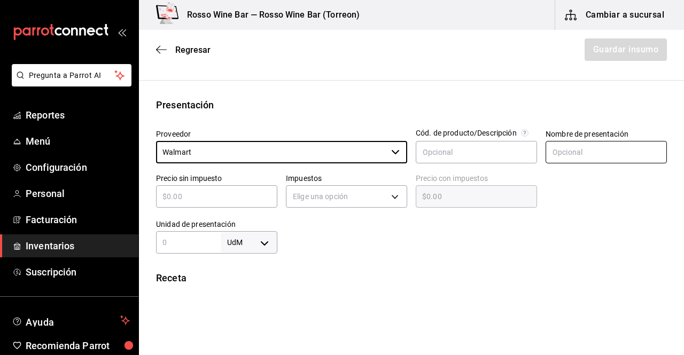
type input "Walmart"
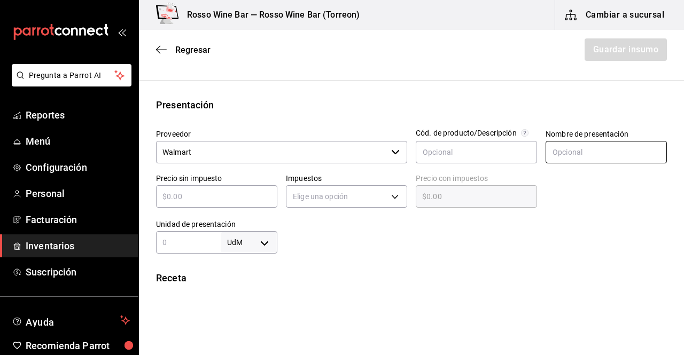
click at [586, 151] on input "text" at bounding box center [606, 152] width 121 height 22
type input "Botella"
click at [223, 193] on input "text" at bounding box center [216, 196] width 121 height 13
type input "$4"
type input "$4.00"
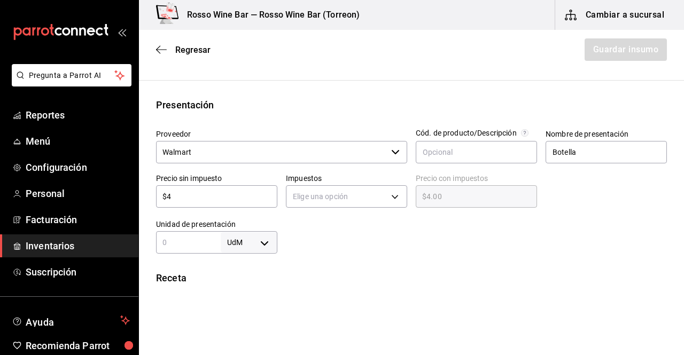
type input "$47"
type input "$47.00"
type input "$47.4"
type input "$47.40"
type input "$47.41"
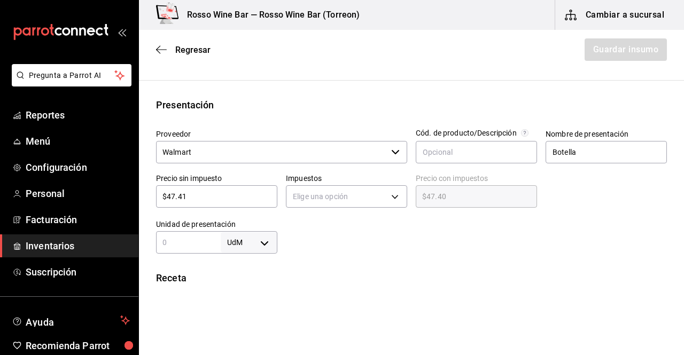
type input "$47.41"
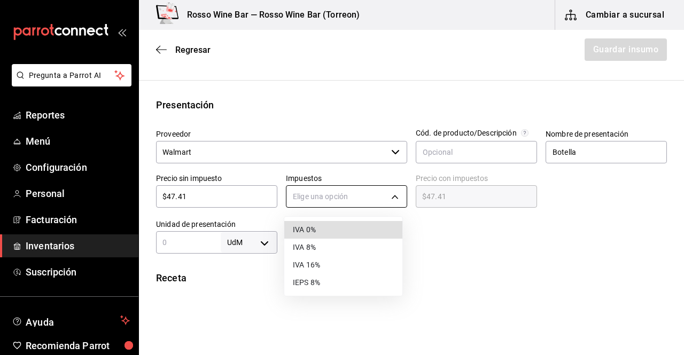
click at [358, 195] on body "Pregunta a Parrot AI Reportes Menú Configuración Personal Facturación Inventari…" at bounding box center [342, 147] width 684 height 295
click at [321, 261] on li "IVA 16%" at bounding box center [343, 265] width 118 height 18
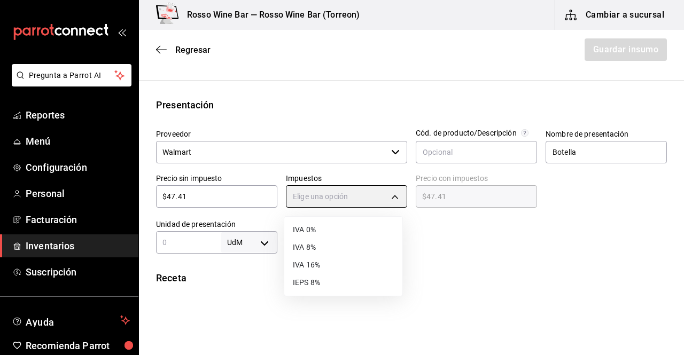
type input "IVA_16"
type input "$55.00"
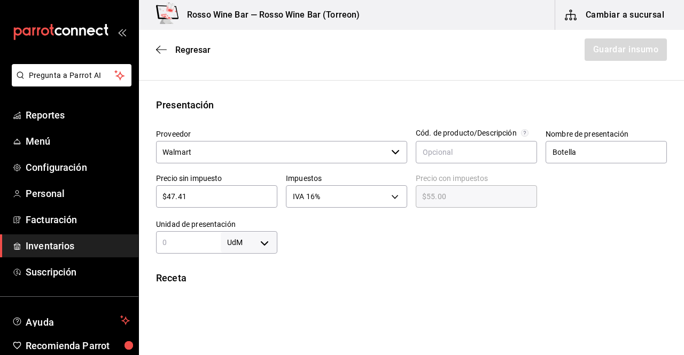
click at [199, 243] on input "text" at bounding box center [188, 242] width 65 height 13
type input "1"
click at [257, 239] on body "Pregunta a Parrot AI Reportes Menú Configuración Personal Facturación Inventari…" at bounding box center [342, 147] width 684 height 295
click at [240, 317] on li "pza" at bounding box center [247, 324] width 56 height 18
type input "UNIT"
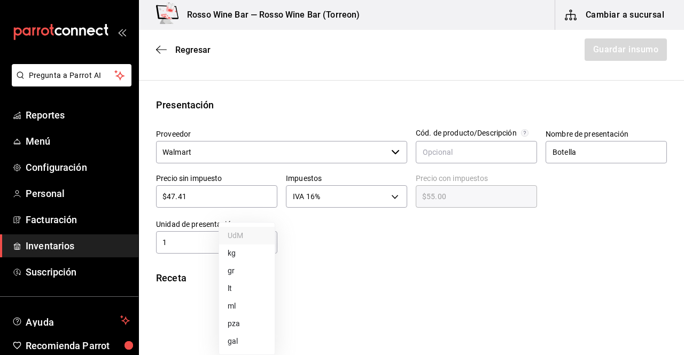
type input "UNIT"
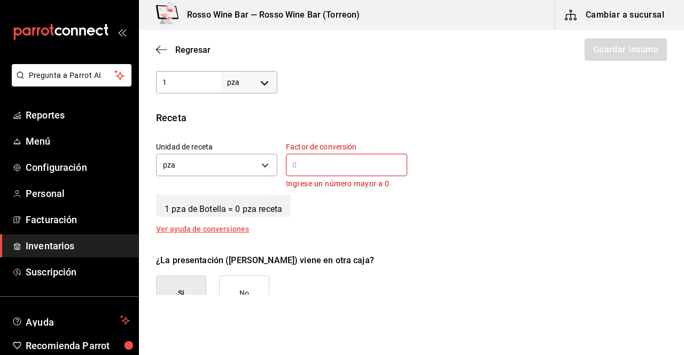
scroll to position [342, 0]
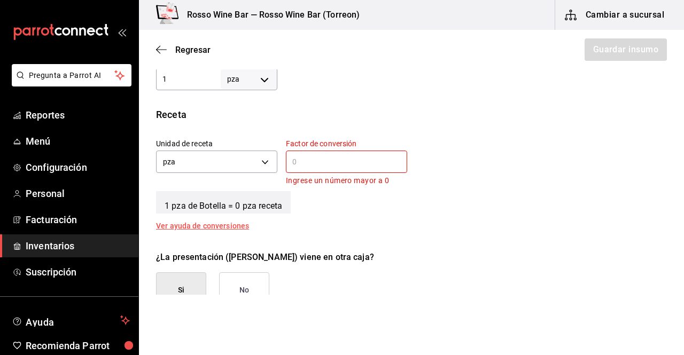
click at [351, 163] on input "text" at bounding box center [346, 161] width 121 height 13
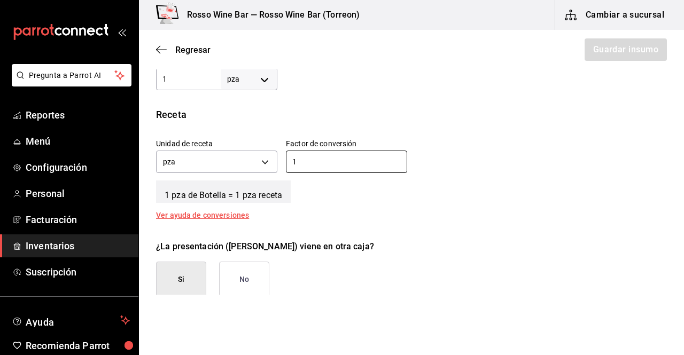
type input "1"
click at [224, 292] on button "No" at bounding box center [244, 280] width 50 height 36
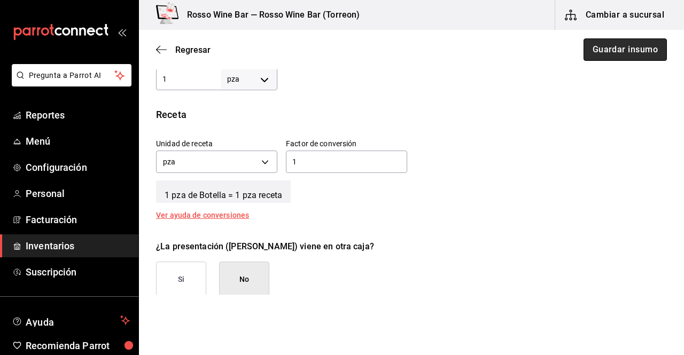
click at [599, 56] on button "Guardar insumo" at bounding box center [624, 49] width 83 height 22
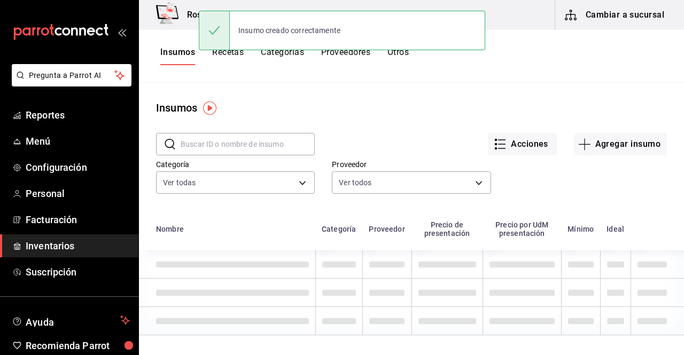
click at [236, 56] on button "Recetas" at bounding box center [228, 56] width 32 height 18
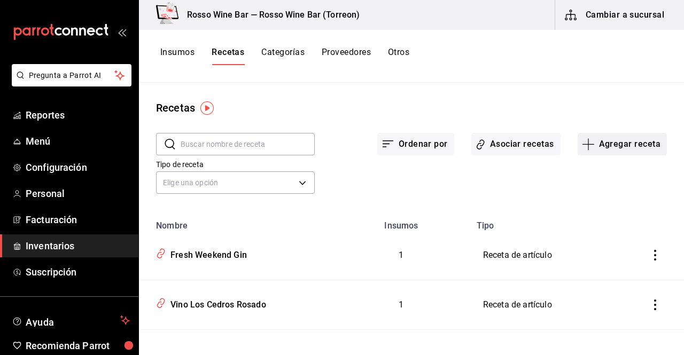
click at [593, 151] on button "Agregar receta" at bounding box center [622, 144] width 89 height 22
click at [583, 174] on span "Receta" at bounding box center [615, 173] width 90 height 11
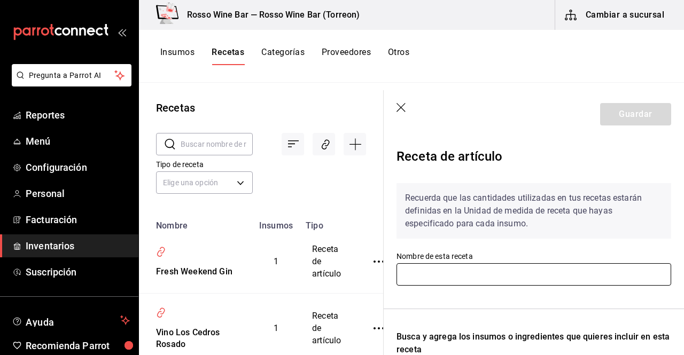
click at [470, 272] on input "text" at bounding box center [533, 274] width 275 height 22
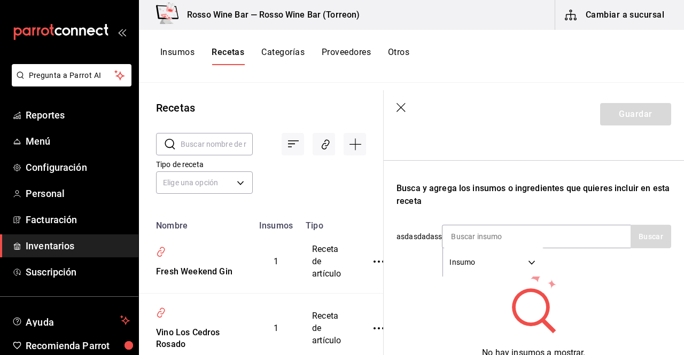
scroll to position [155, 0]
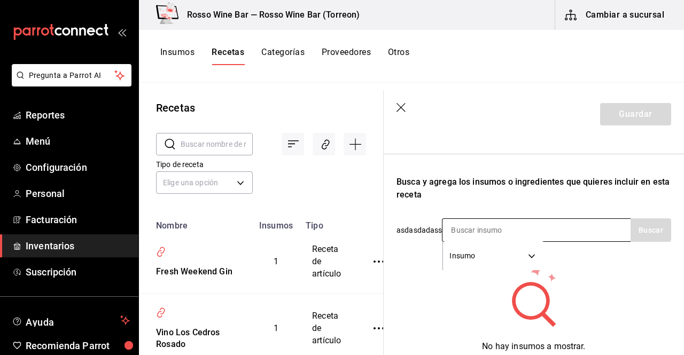
type input "Cerveza Estrella Damm"
click at [536, 233] on input at bounding box center [495, 230] width 107 height 22
type input "[PERSON_NAME]"
click at [653, 233] on button "Buscar" at bounding box center [650, 231] width 41 height 24
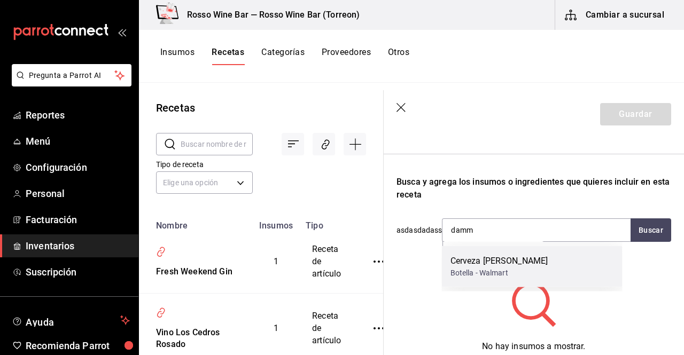
click at [537, 267] on div "Cerveza Estrella Damm" at bounding box center [499, 261] width 98 height 13
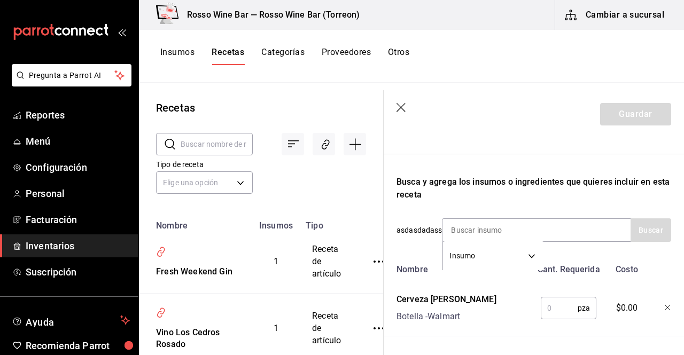
scroll to position [200, 0]
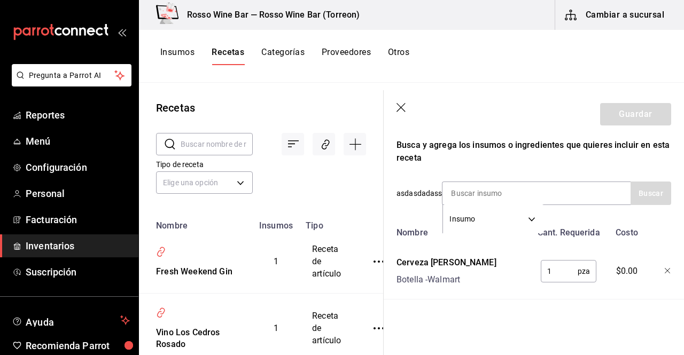
click at [570, 270] on input "1" at bounding box center [559, 271] width 37 height 21
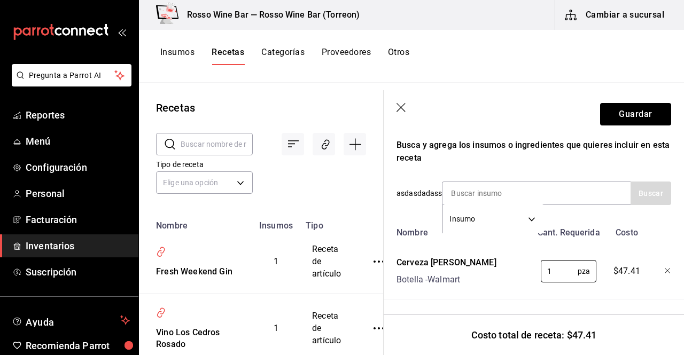
scroll to position [148, 0]
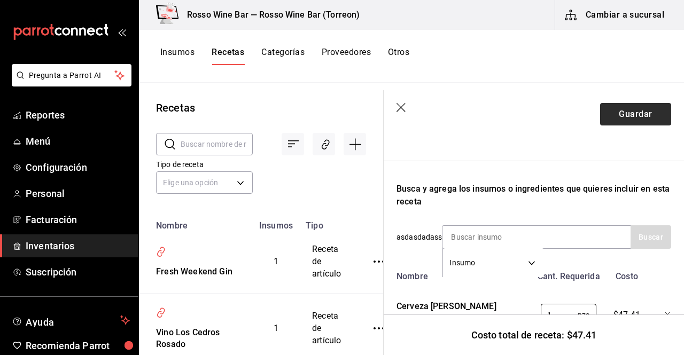
type input "1"
click at [640, 120] on button "Guardar" at bounding box center [635, 114] width 71 height 22
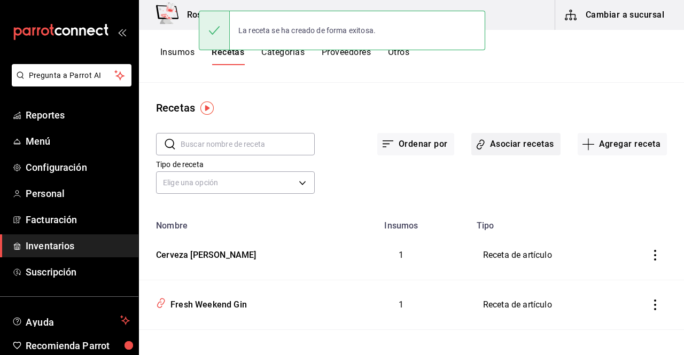
click at [482, 146] on button "Asociar recetas" at bounding box center [515, 144] width 89 height 22
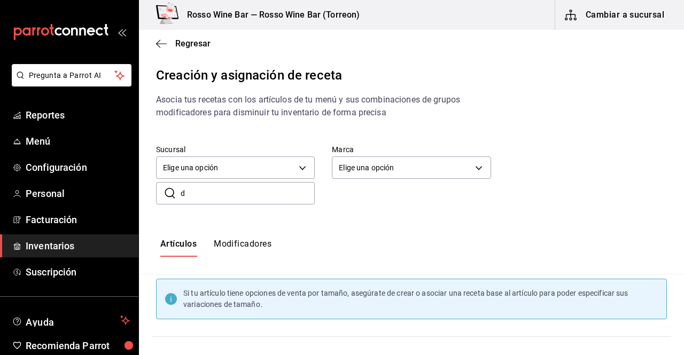
click at [275, 189] on input "d" at bounding box center [248, 193] width 134 height 21
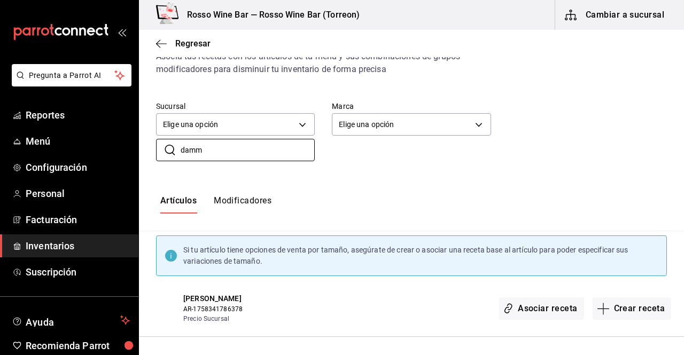
scroll to position [43, 0]
type input "[PERSON_NAME]"
click at [548, 308] on button "Asociar receta" at bounding box center [541, 309] width 84 height 22
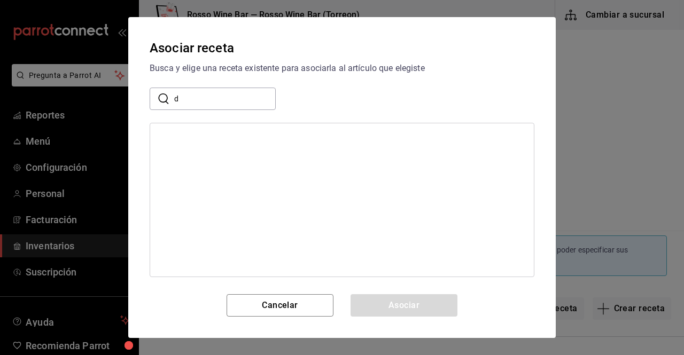
click at [230, 98] on input "d" at bounding box center [225, 98] width 102 height 21
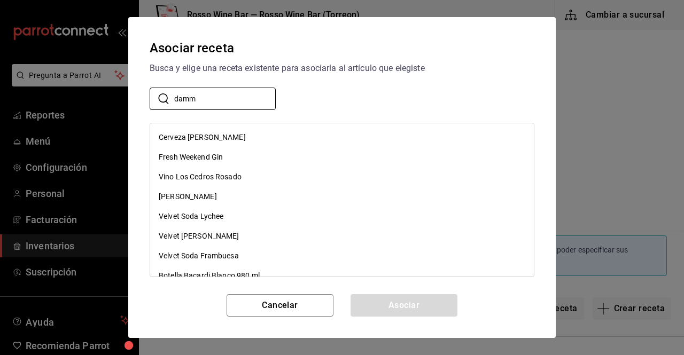
type input "[PERSON_NAME]"
click at [215, 136] on div "Cerveza Estrella Damm" at bounding box center [202, 137] width 87 height 11
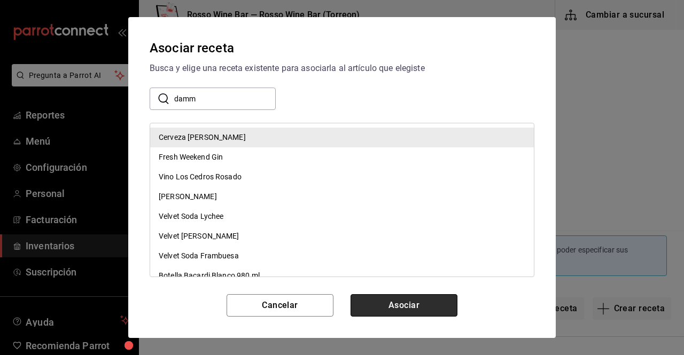
click at [380, 304] on button "Asociar" at bounding box center [404, 305] width 107 height 22
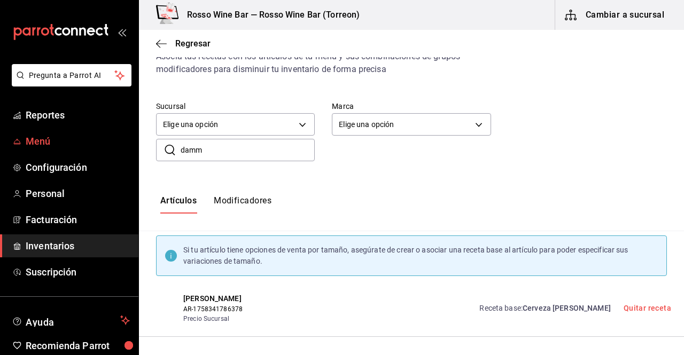
click at [56, 146] on span "Menú" at bounding box center [78, 141] width 104 height 14
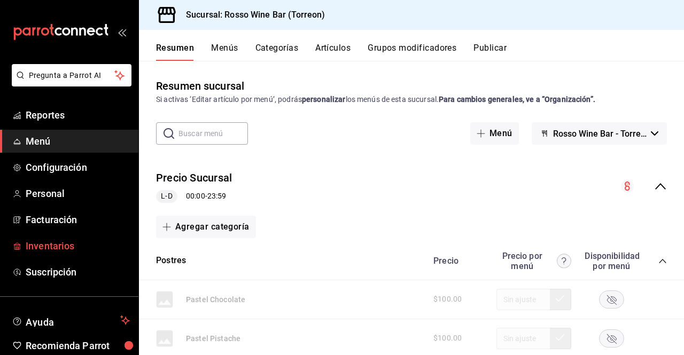
click at [78, 242] on span "Inventarios" at bounding box center [78, 246] width 104 height 14
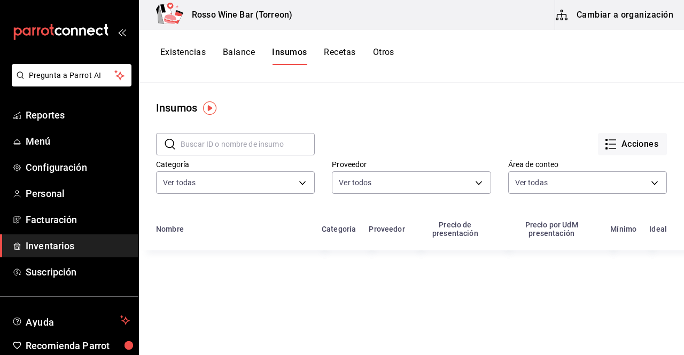
click at [177, 53] on button "Existencias" at bounding box center [182, 56] width 45 height 18
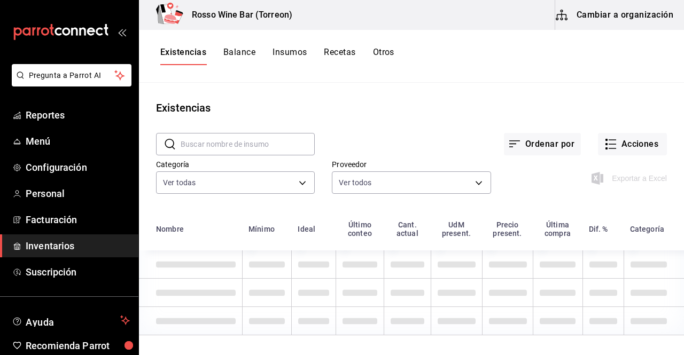
click at [281, 146] on input "text" at bounding box center [248, 144] width 134 height 21
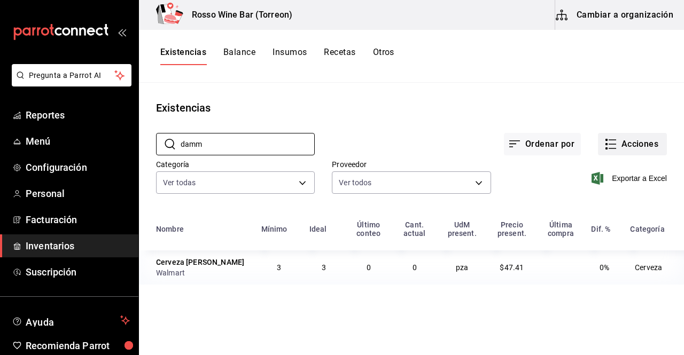
type input "[PERSON_NAME]"
click at [629, 148] on button "Acciones" at bounding box center [632, 144] width 69 height 22
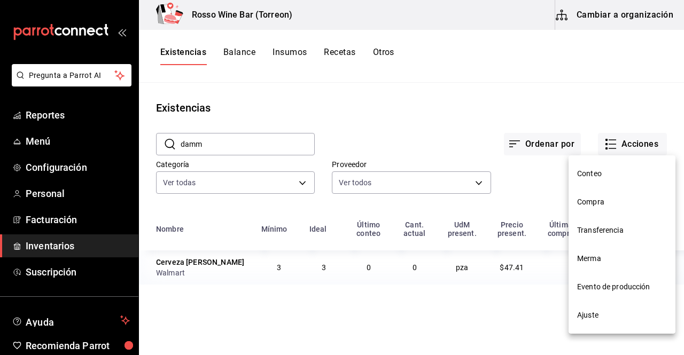
click at [612, 311] on span "Ajuste" at bounding box center [622, 315] width 90 height 11
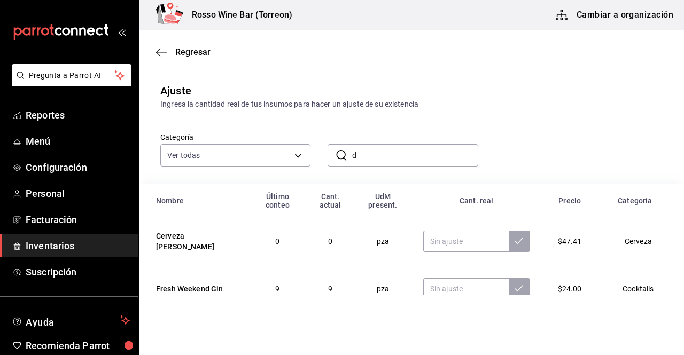
click at [438, 157] on input "d" at bounding box center [415, 155] width 126 height 21
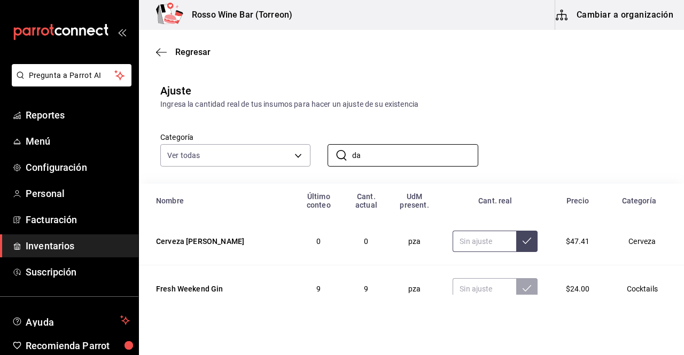
type input "da"
click at [465, 238] on input "text" at bounding box center [485, 241] width 64 height 21
type input "1.00"
click at [523, 244] on icon at bounding box center [527, 241] width 9 height 9
click at [608, 24] on button "Cambiar a organización" at bounding box center [615, 15] width 120 height 30
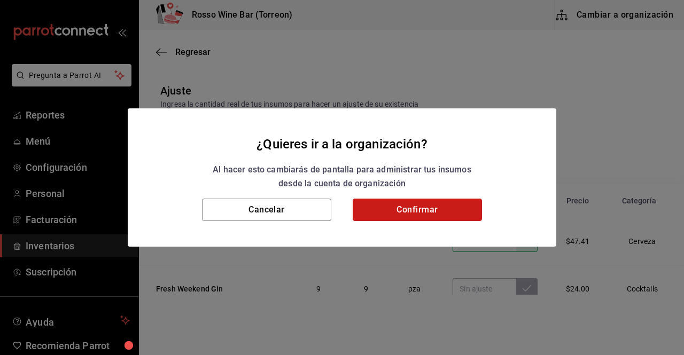
click at [375, 216] on button "Confirmar" at bounding box center [417, 210] width 129 height 22
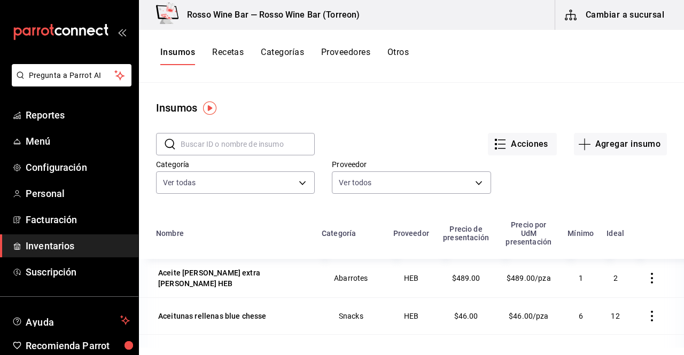
click at [256, 147] on input "text" at bounding box center [248, 144] width 134 height 21
type input "a"
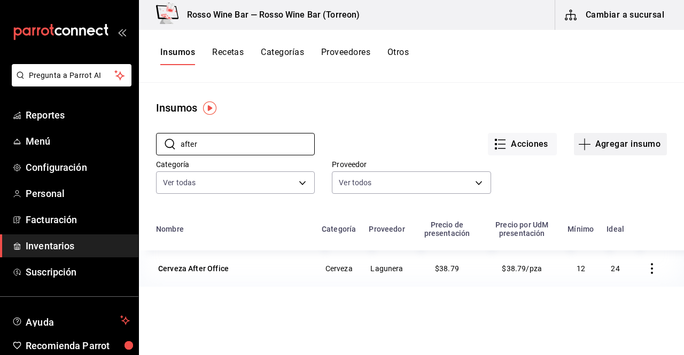
type input "after"
click at [601, 146] on button "Agregar insumo" at bounding box center [620, 144] width 93 height 22
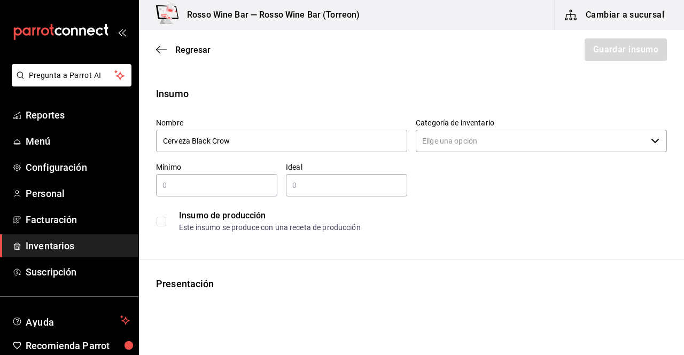
type input "Cerveza Black [PERSON_NAME]"
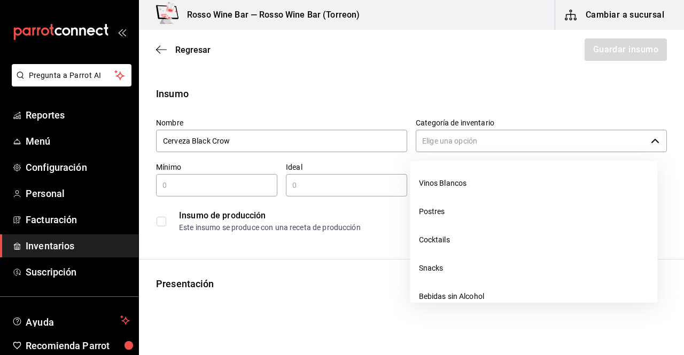
click at [446, 146] on input "Categoría de inventario" at bounding box center [531, 141] width 231 height 22
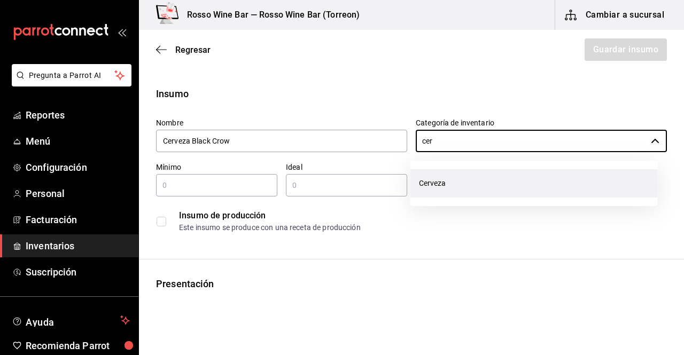
click at [461, 176] on li "Cerveza" at bounding box center [533, 183] width 247 height 28
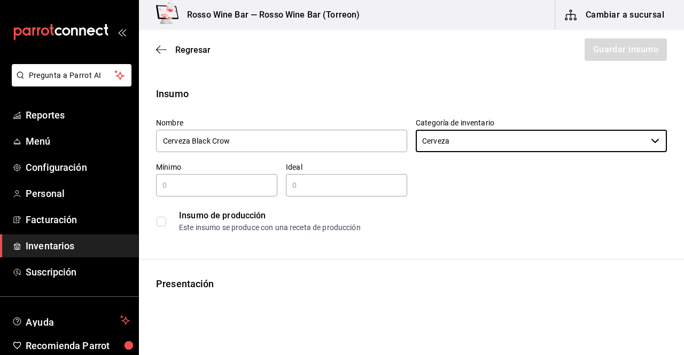
type input "Cerveza"
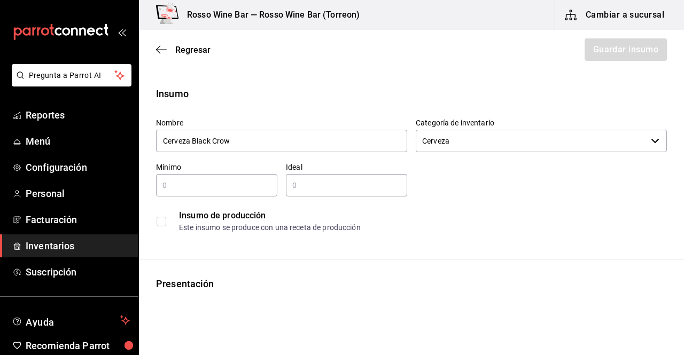
click at [248, 178] on div "​" at bounding box center [216, 185] width 121 height 22
type input "3"
click at [350, 185] on input "text" at bounding box center [346, 185] width 121 height 13
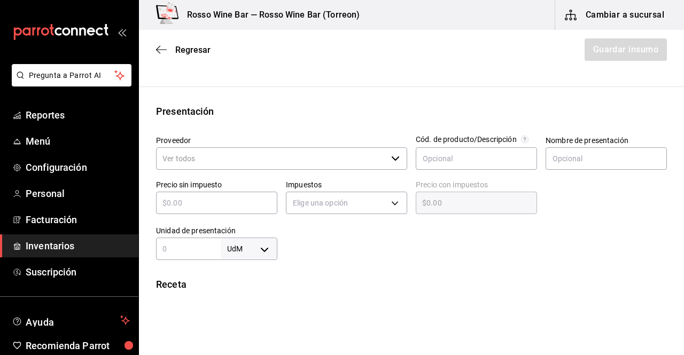
scroll to position [199, 0]
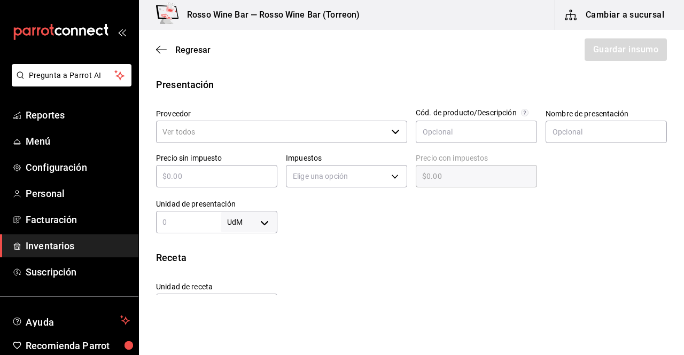
type input "3"
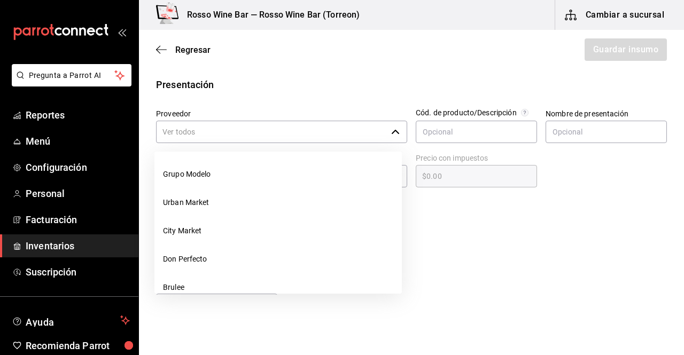
click at [376, 133] on input "Proveedor" at bounding box center [271, 132] width 231 height 22
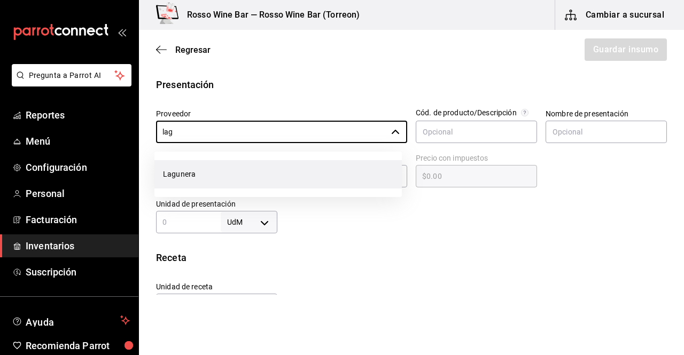
click at [244, 180] on li "Lagunera" at bounding box center [277, 174] width 247 height 28
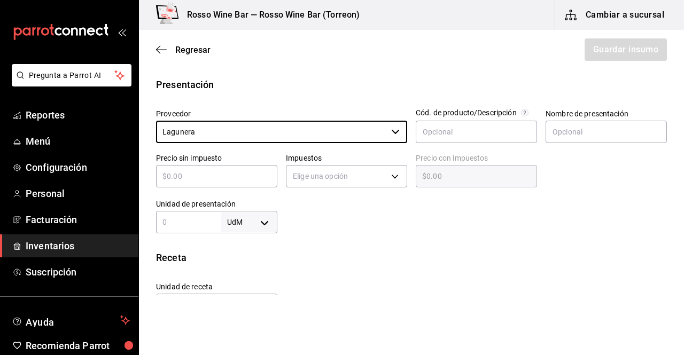
type input "Lagunera"
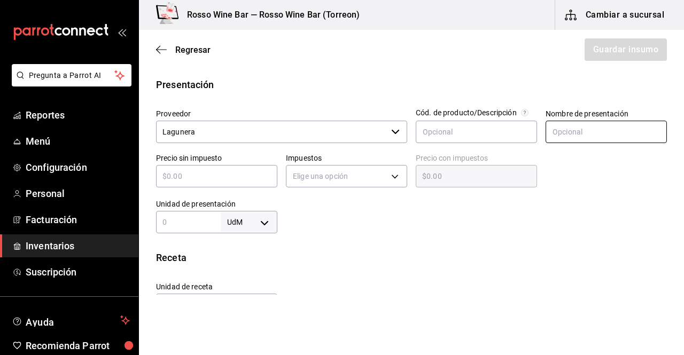
click at [560, 131] on input "text" at bounding box center [606, 132] width 121 height 22
type input "Botella"
click at [259, 173] on input "text" at bounding box center [216, 176] width 121 height 13
type input "$3"
type input "$3.00"
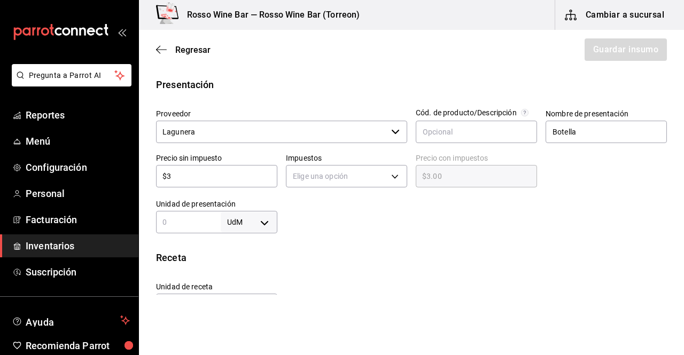
type input "$38"
type input "$38.00"
type input "$38.7"
type input "$38.70"
type input "$38.79"
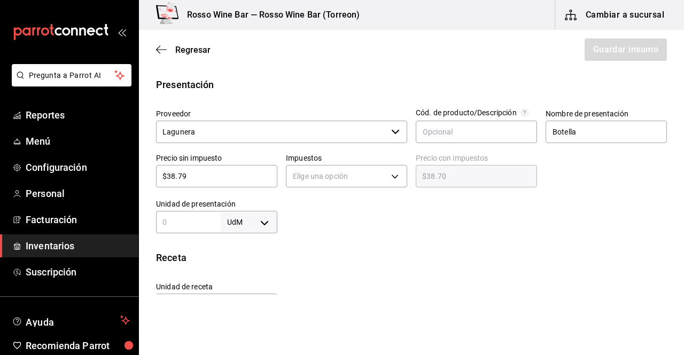
type input "$38.79"
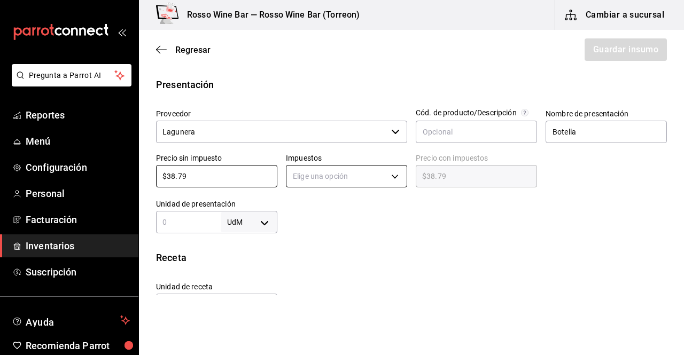
type input "$38.79"
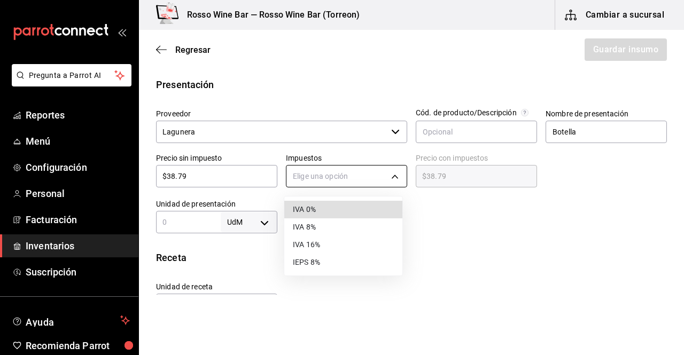
click at [352, 176] on body "Pregunta a Parrot AI Reportes Menú Configuración Personal Facturación Inventari…" at bounding box center [342, 147] width 684 height 295
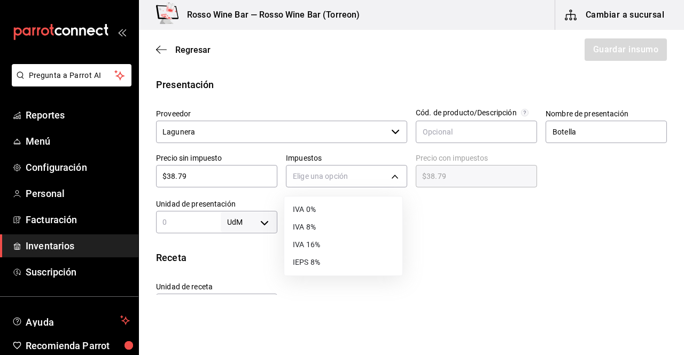
click at [318, 245] on li "IVA 16%" at bounding box center [343, 245] width 118 height 18
type input "IVA_16"
type input "$45.00"
click at [199, 225] on input "1" at bounding box center [188, 222] width 65 height 13
type input "1"
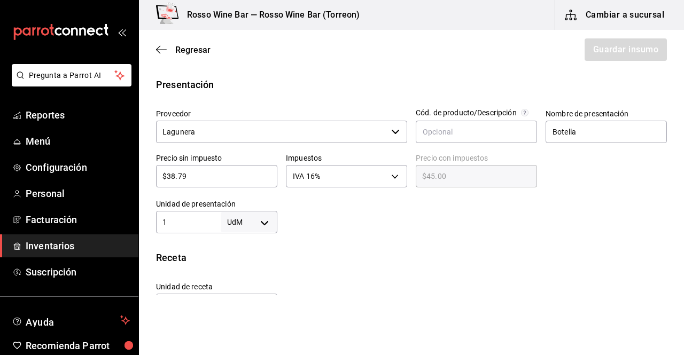
click at [266, 225] on body "Pregunta a Parrot AI Reportes Menú Configuración Personal Facturación Inventari…" at bounding box center [342, 147] width 684 height 295
click at [236, 320] on li "pza" at bounding box center [247, 324] width 56 height 18
type input "UNIT"
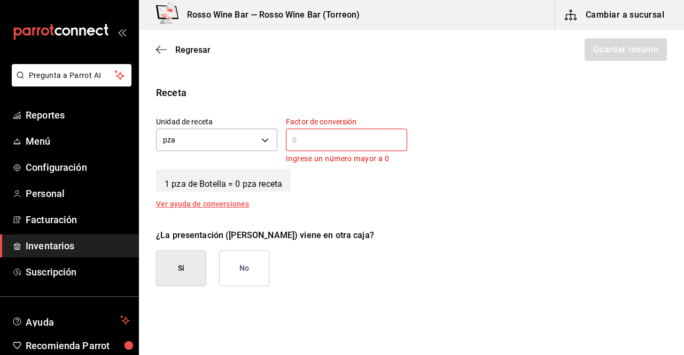
scroll to position [385, 0]
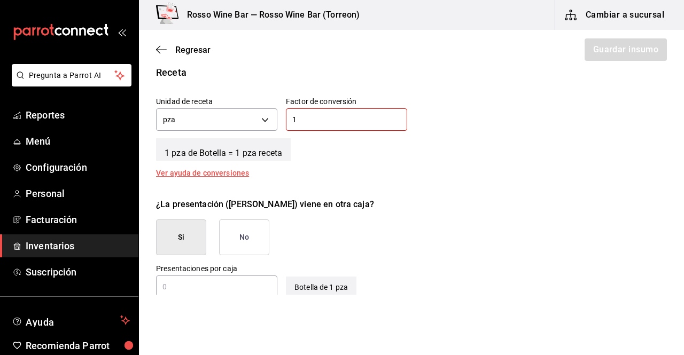
click at [306, 116] on input "1" at bounding box center [346, 119] width 121 height 13
type input "1"
click at [255, 233] on button "No" at bounding box center [244, 238] width 50 height 36
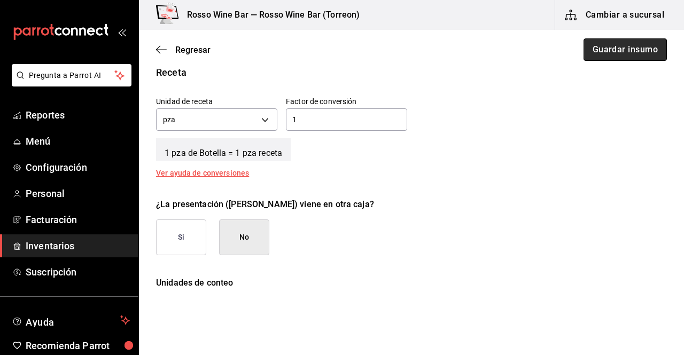
click at [612, 54] on button "Guardar insumo" at bounding box center [624, 49] width 83 height 22
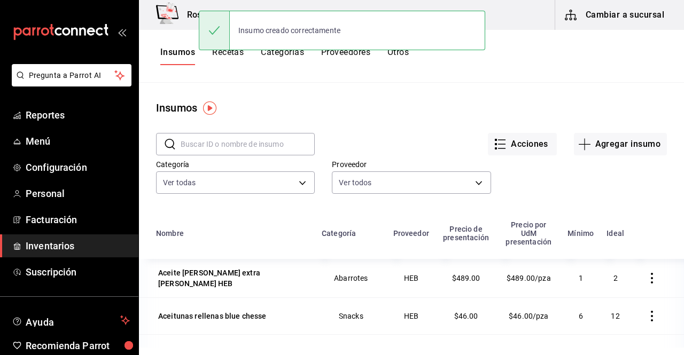
click at [230, 57] on button "Recetas" at bounding box center [228, 56] width 32 height 18
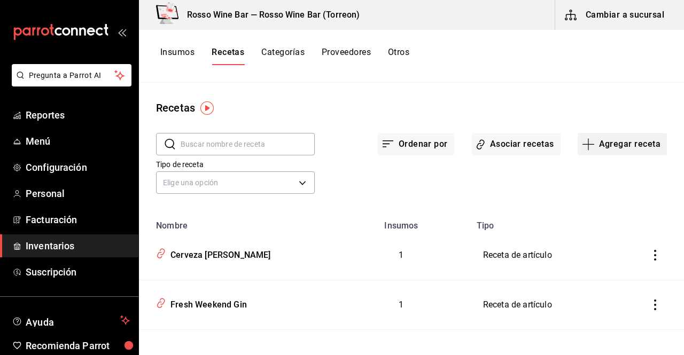
click at [584, 151] on button "Agregar receta" at bounding box center [622, 144] width 89 height 22
click at [572, 176] on span "Receta" at bounding box center [615, 173] width 90 height 11
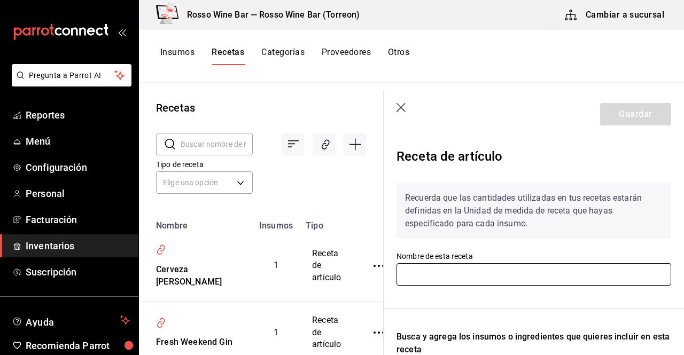
click at [457, 281] on input "text" at bounding box center [533, 274] width 275 height 22
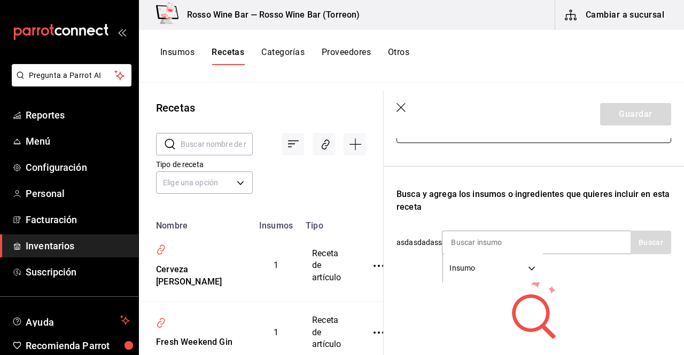
scroll to position [144, 0]
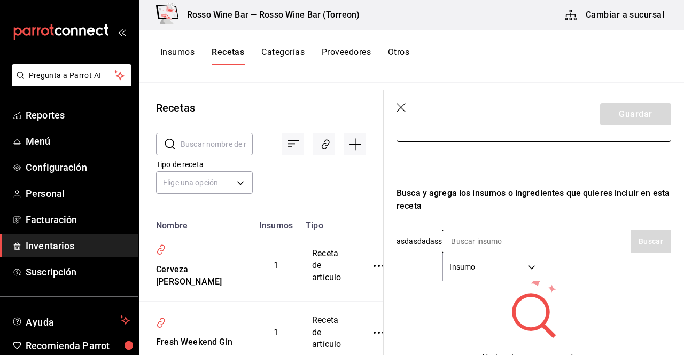
type input "Cerveza Black [PERSON_NAME]"
click at [562, 243] on div "Insumo SUPPLY" at bounding box center [536, 242] width 189 height 24
click at [574, 238] on div "Insumo SUPPLY" at bounding box center [536, 242] width 189 height 24
drag, startPoint x: 530, startPoint y: 225, endPoint x: 522, endPoint y: 236, distance: 12.9
click at [522, 236] on div "Recuerda que las cantidades utilizadas en tus recetas estarán definidas en la U…" at bounding box center [533, 204] width 275 height 346
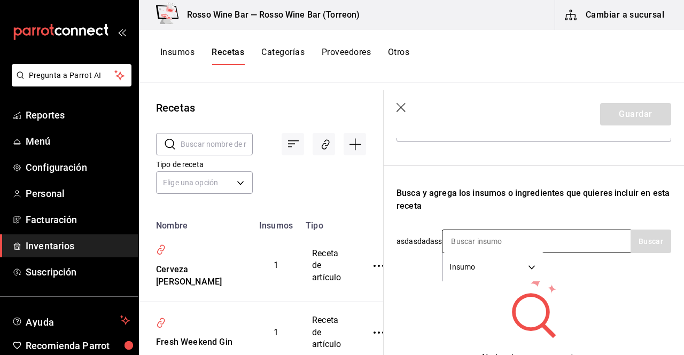
click at [522, 236] on input at bounding box center [495, 241] width 107 height 22
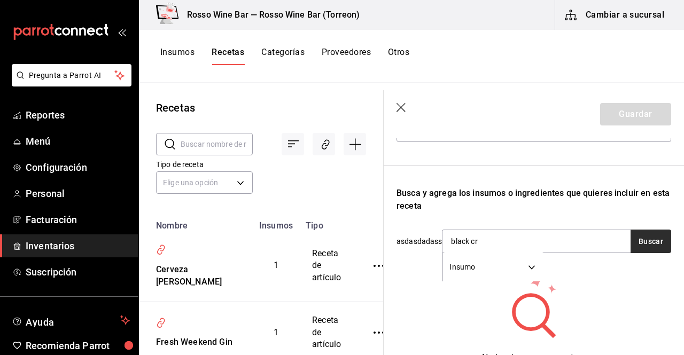
type input "black cr"
click at [653, 247] on button "Buscar" at bounding box center [650, 242] width 41 height 24
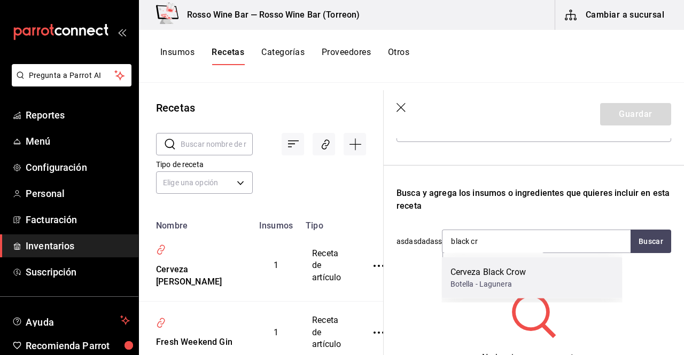
click at [523, 275] on div "Cerveza Black [PERSON_NAME]" at bounding box center [487, 272] width 75 height 13
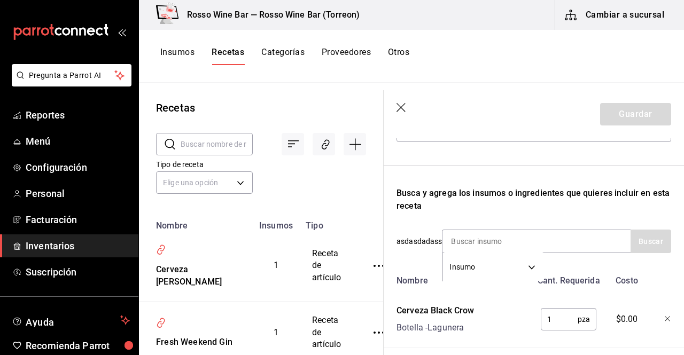
click at [554, 318] on div "Receta de artículo Recuerda que las cantidades utilizadas en tus recetas estará…" at bounding box center [534, 199] width 300 height 409
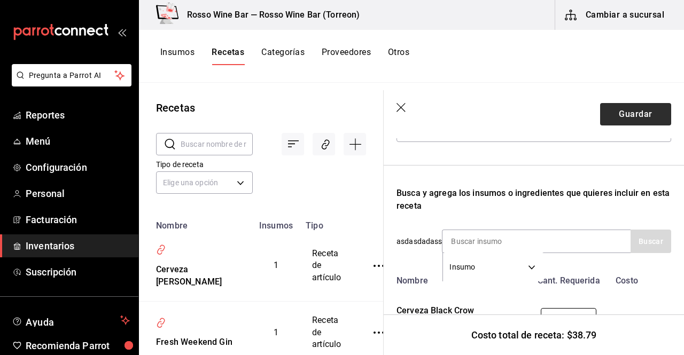
type input "1"
click at [638, 117] on button "Guardar" at bounding box center [635, 114] width 71 height 22
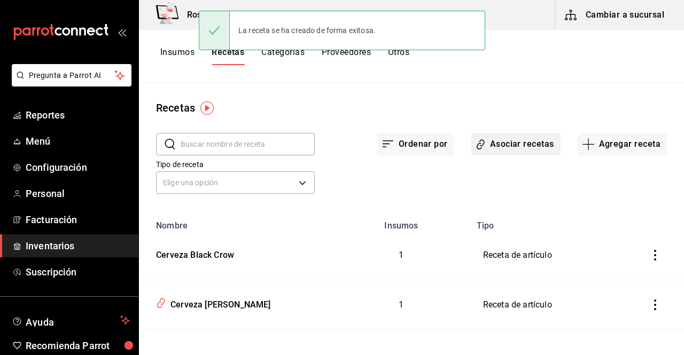
click at [522, 150] on button "Asociar recetas" at bounding box center [515, 144] width 89 height 22
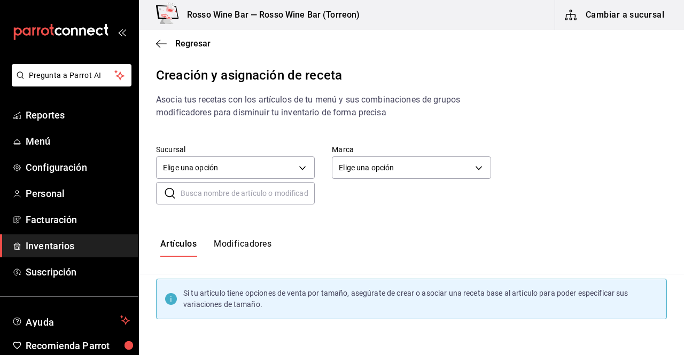
click at [267, 194] on input "text" at bounding box center [248, 193] width 134 height 21
type input "black cr"
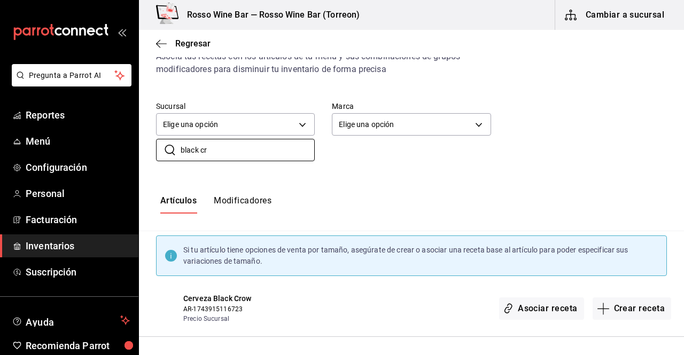
scroll to position [43, 0]
click at [518, 308] on button "Asociar receta" at bounding box center [541, 309] width 84 height 22
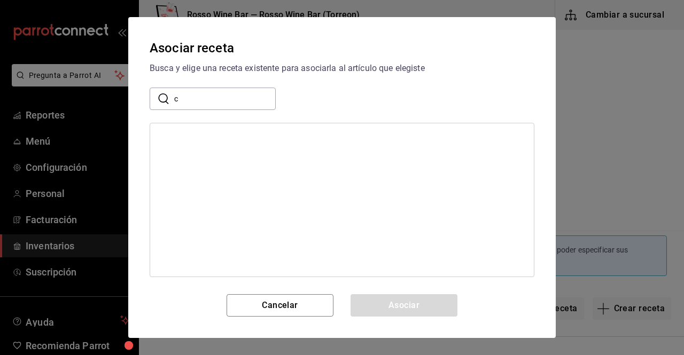
click at [239, 101] on input "c" at bounding box center [225, 98] width 102 height 21
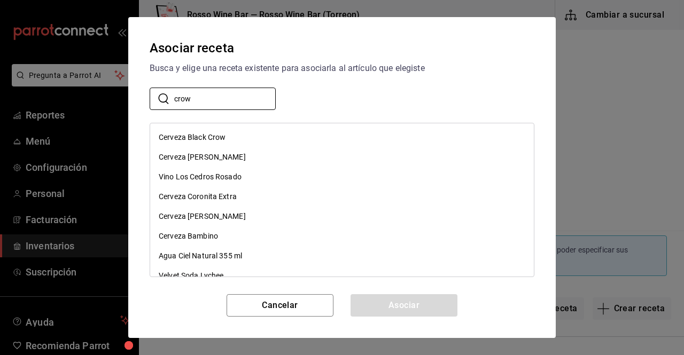
type input "crow"
click at [181, 133] on div "Cerveza Black [PERSON_NAME]" at bounding box center [192, 137] width 67 height 11
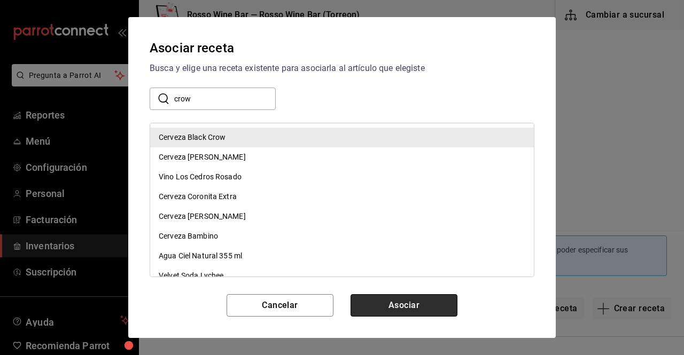
click at [382, 300] on button "Asociar" at bounding box center [404, 305] width 107 height 22
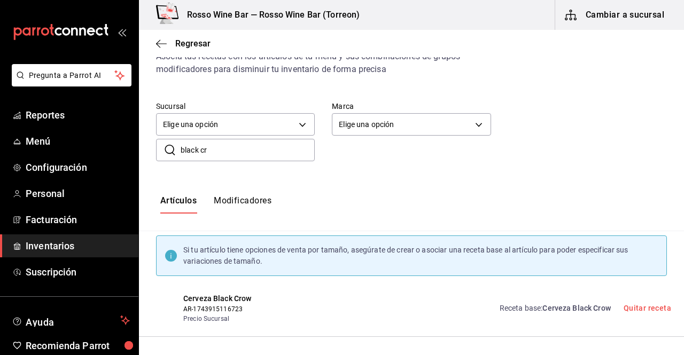
click at [65, 245] on span "Inventarios" at bounding box center [78, 246] width 104 height 14
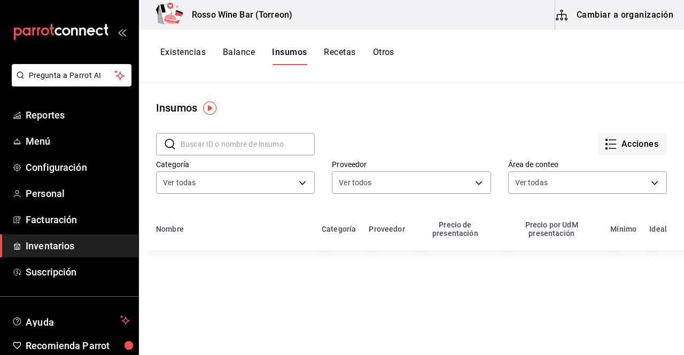
click at [185, 50] on button "Existencias" at bounding box center [182, 56] width 45 height 18
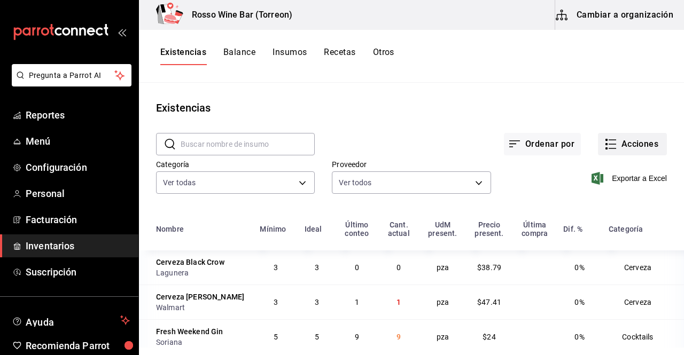
click at [636, 144] on button "Acciones" at bounding box center [632, 144] width 69 height 22
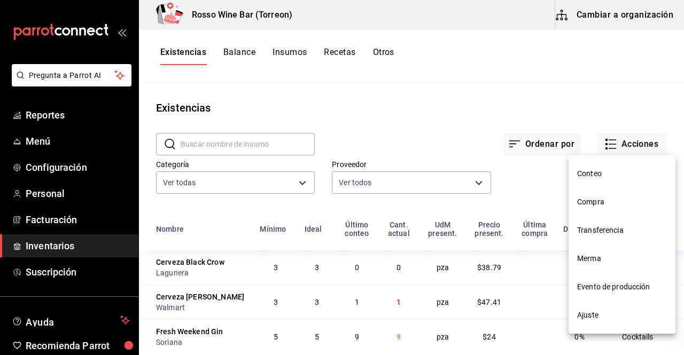
click at [601, 311] on span "Ajuste" at bounding box center [622, 315] width 90 height 11
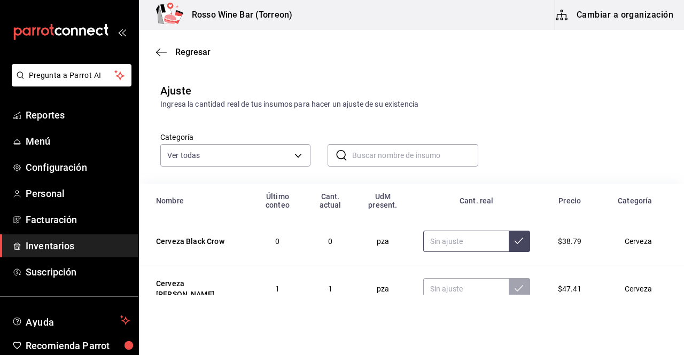
click at [448, 246] on input "text" at bounding box center [465, 241] width 85 height 21
type input "2.00"
click at [509, 246] on button at bounding box center [519, 241] width 21 height 21
